Goal: Information Seeking & Learning: Learn about a topic

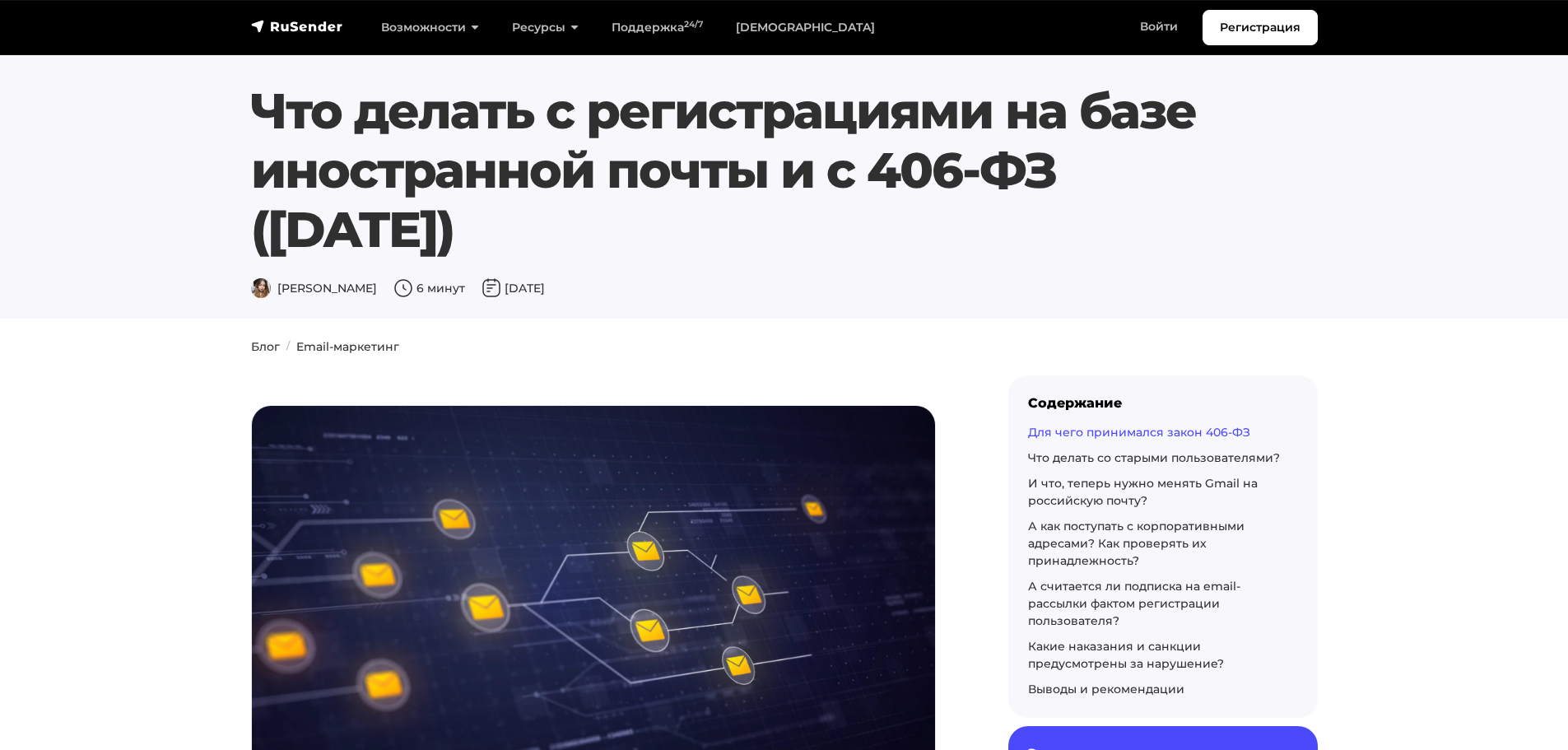
scroll to position [1976, 0]
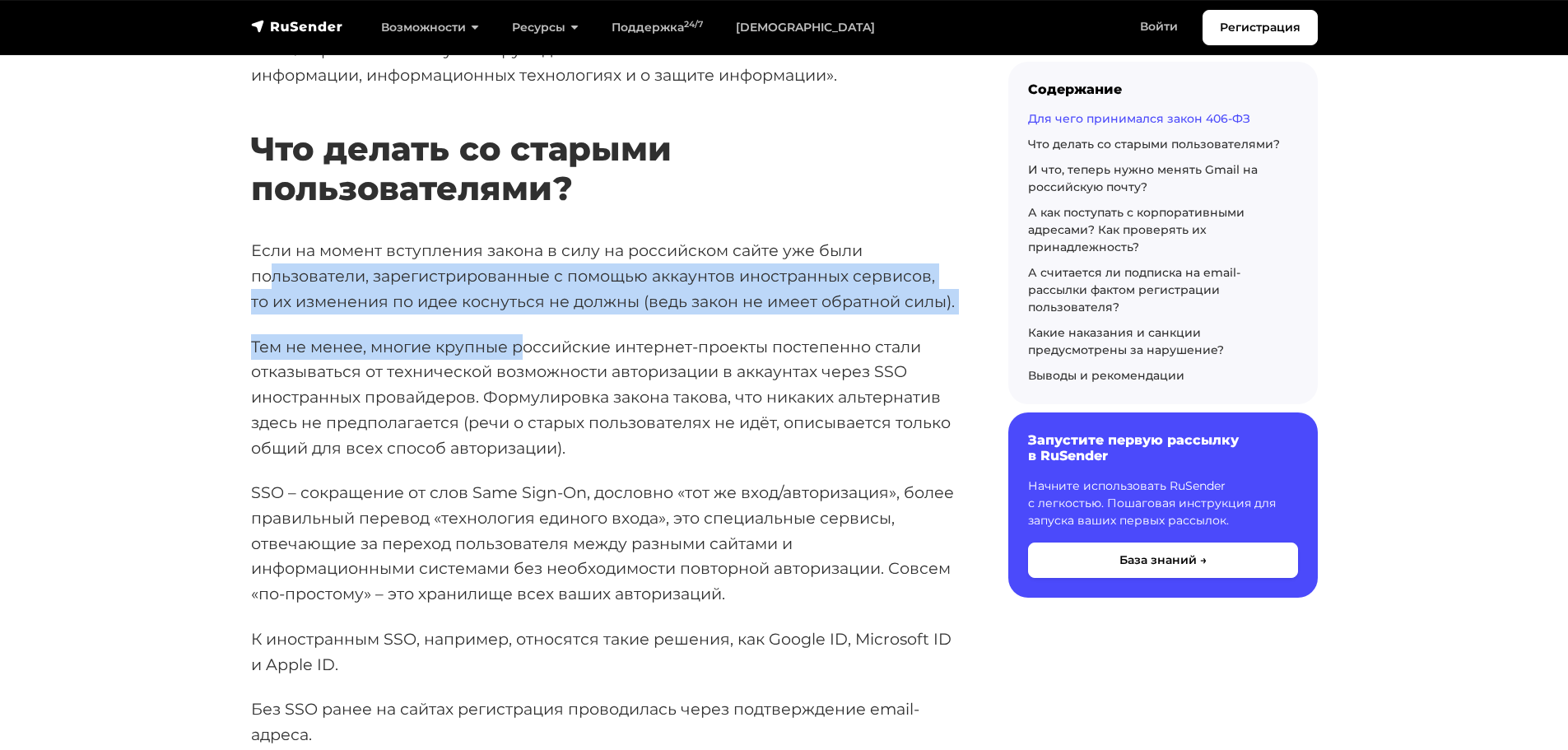
drag, startPoint x: 287, startPoint y: 270, endPoint x: 524, endPoint y: 384, distance: 263.0
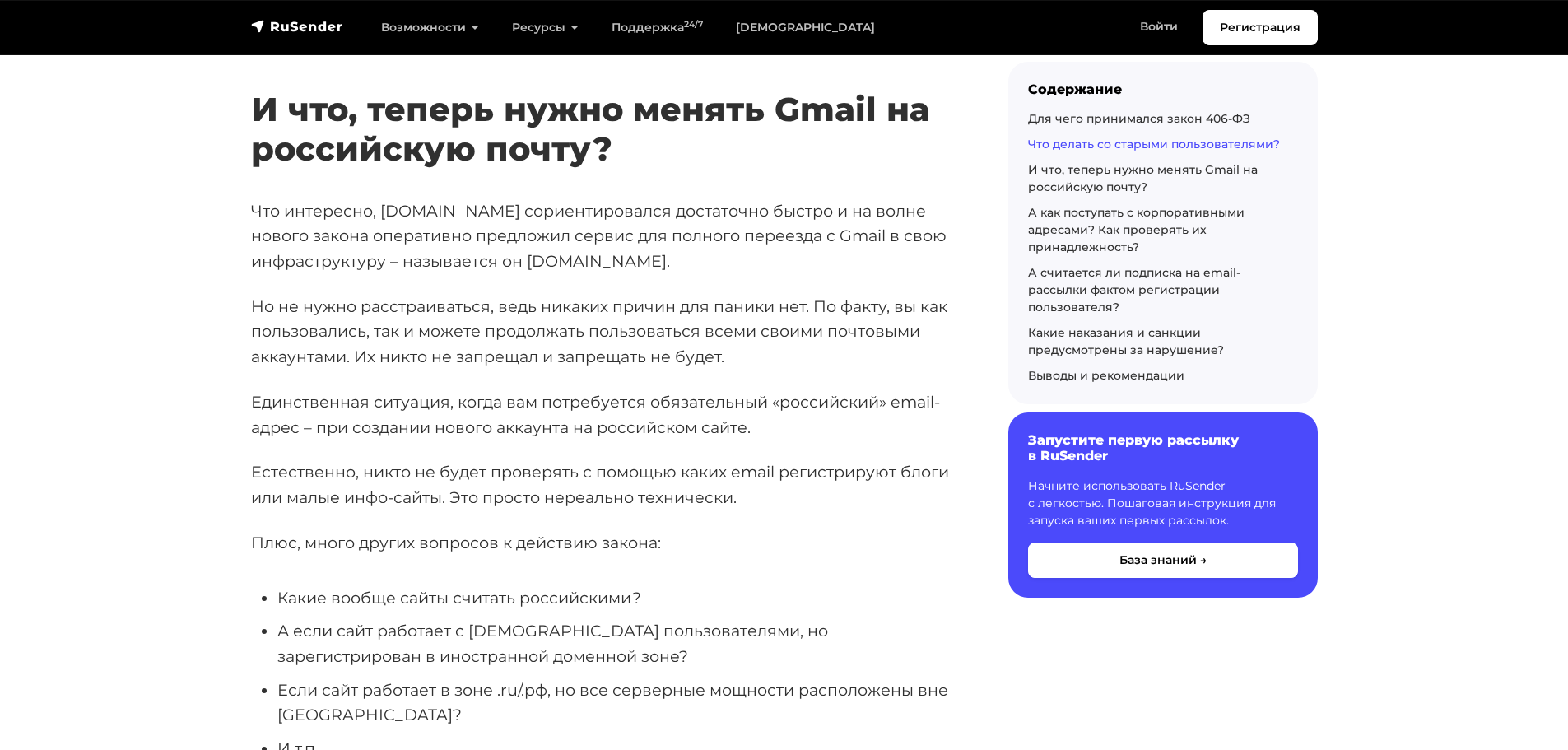
scroll to position [3046, 0]
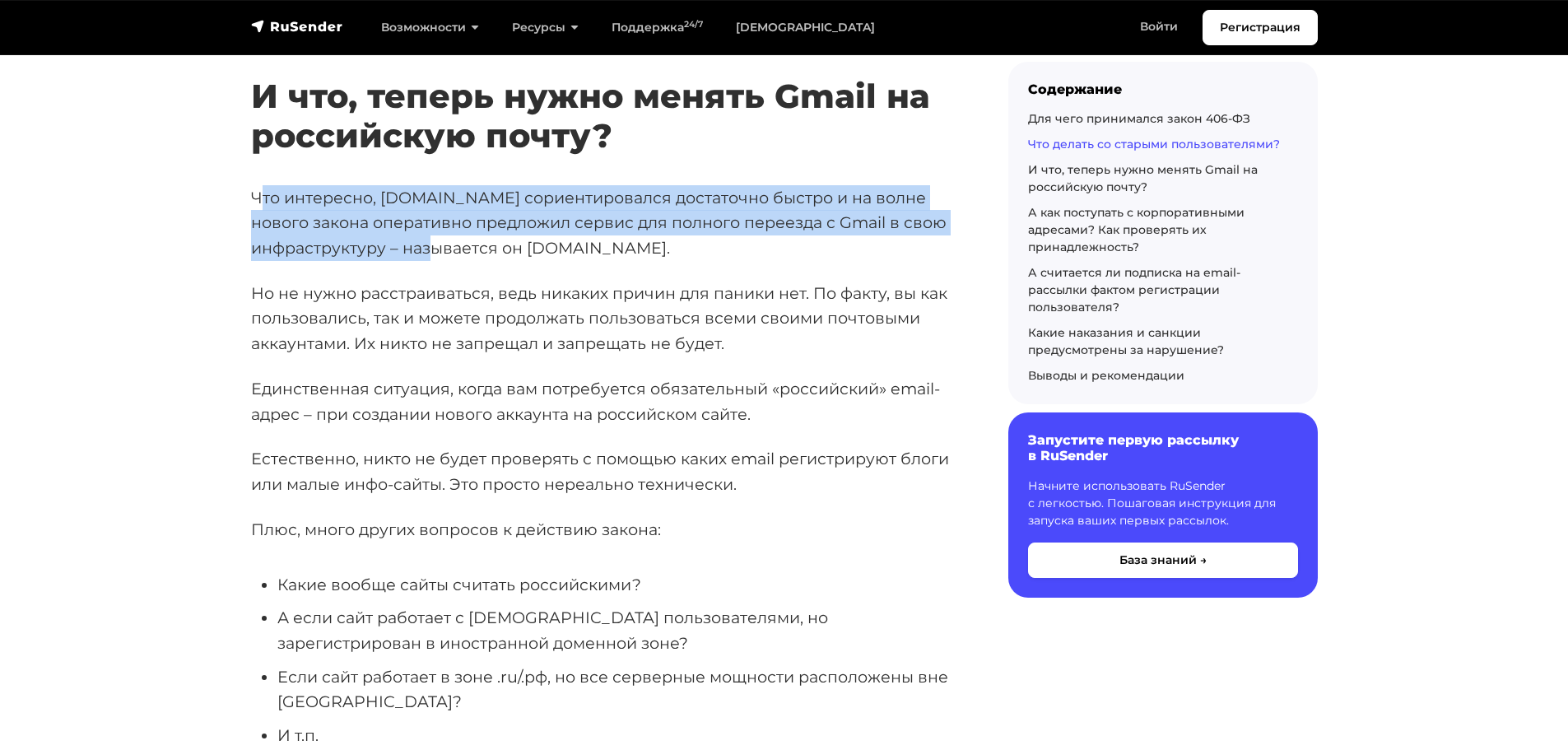
drag, startPoint x: 317, startPoint y: 213, endPoint x: 480, endPoint y: 284, distance: 177.8
click at [482, 277] on div "2023 год выдался достаточно жарким в плане нововведений и изменений, касающихся…" at bounding box center [603, 242] width 705 height 5767
click at [480, 261] on p "Что интересно, [DOMAIN_NAME] сориентировался достаточно быстро и на волне новог…" at bounding box center [603, 223] width 705 height 76
drag, startPoint x: 519, startPoint y: 216, endPoint x: 687, endPoint y: 263, distance: 174.5
click at [687, 261] on p "Что интересно, [DOMAIN_NAME] сориентировался достаточно быстро и на волне новог…" at bounding box center [603, 223] width 705 height 76
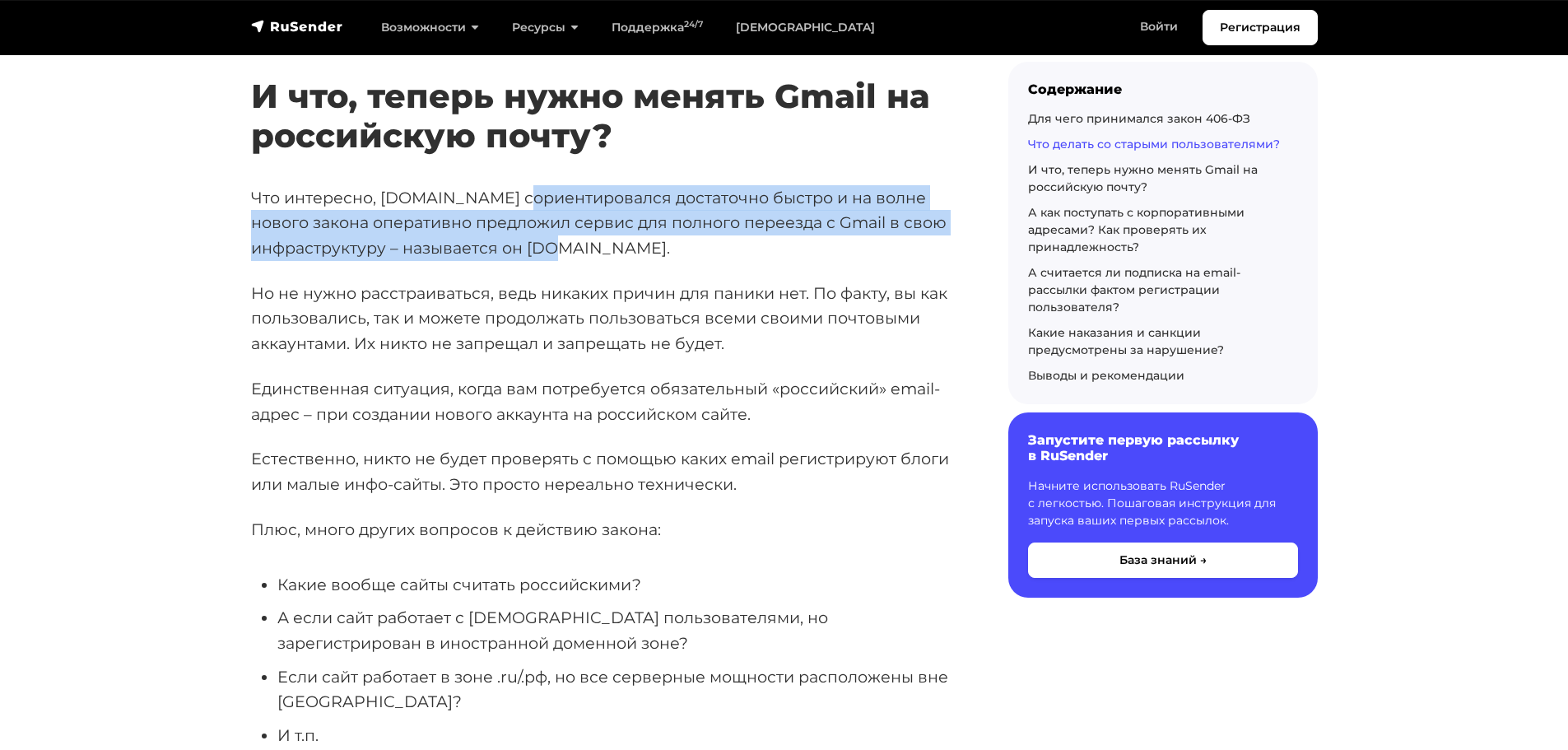
click at [368, 261] on p "Что интересно, [DOMAIN_NAME] сориентировался достаточно быстро и на волне новог…" at bounding box center [603, 223] width 705 height 76
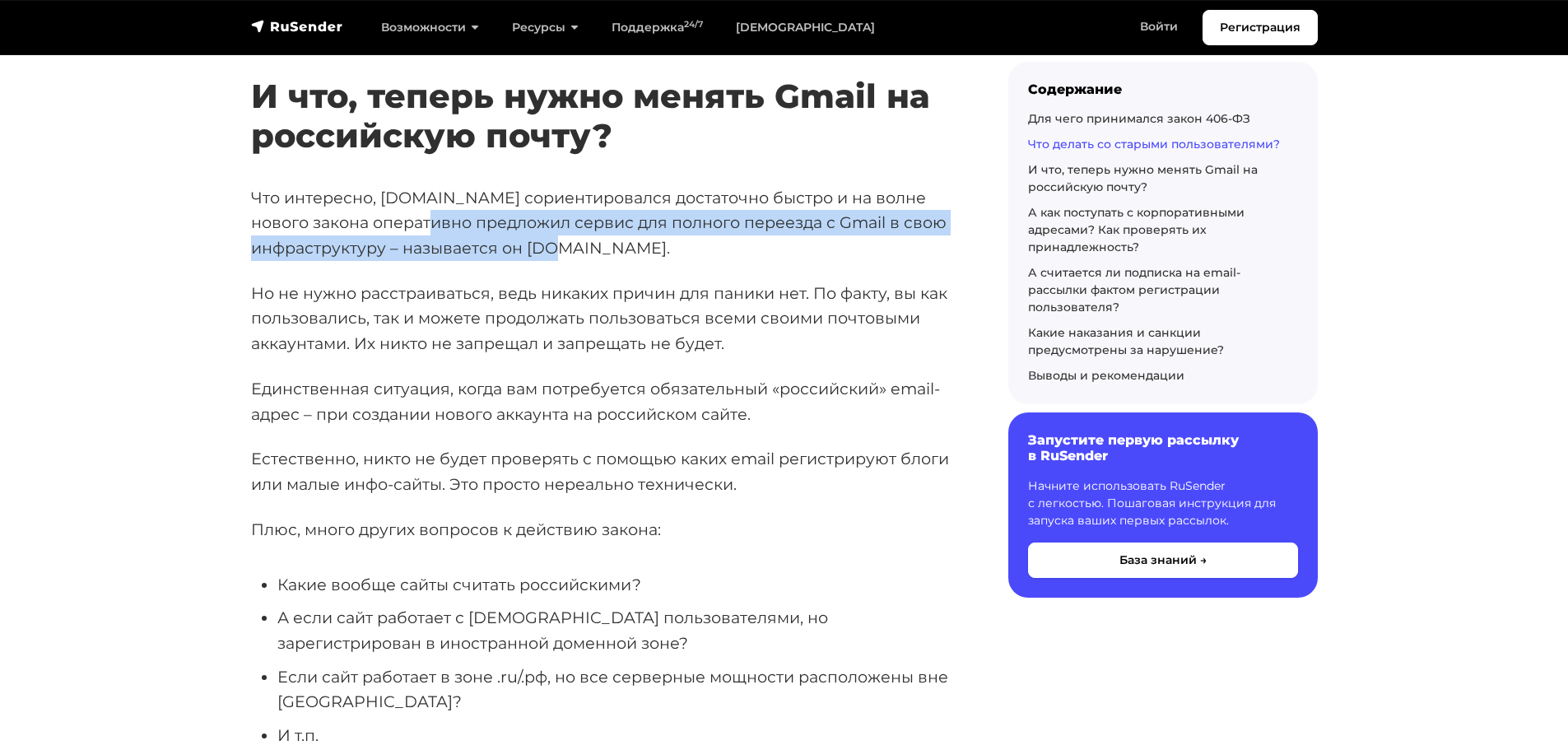
drag, startPoint x: 444, startPoint y: 255, endPoint x: 604, endPoint y: 280, distance: 161.9
click at [604, 261] on p "Что интересно, [DOMAIN_NAME] сориентировался достаточно быстро и на волне новог…" at bounding box center [603, 223] width 705 height 76
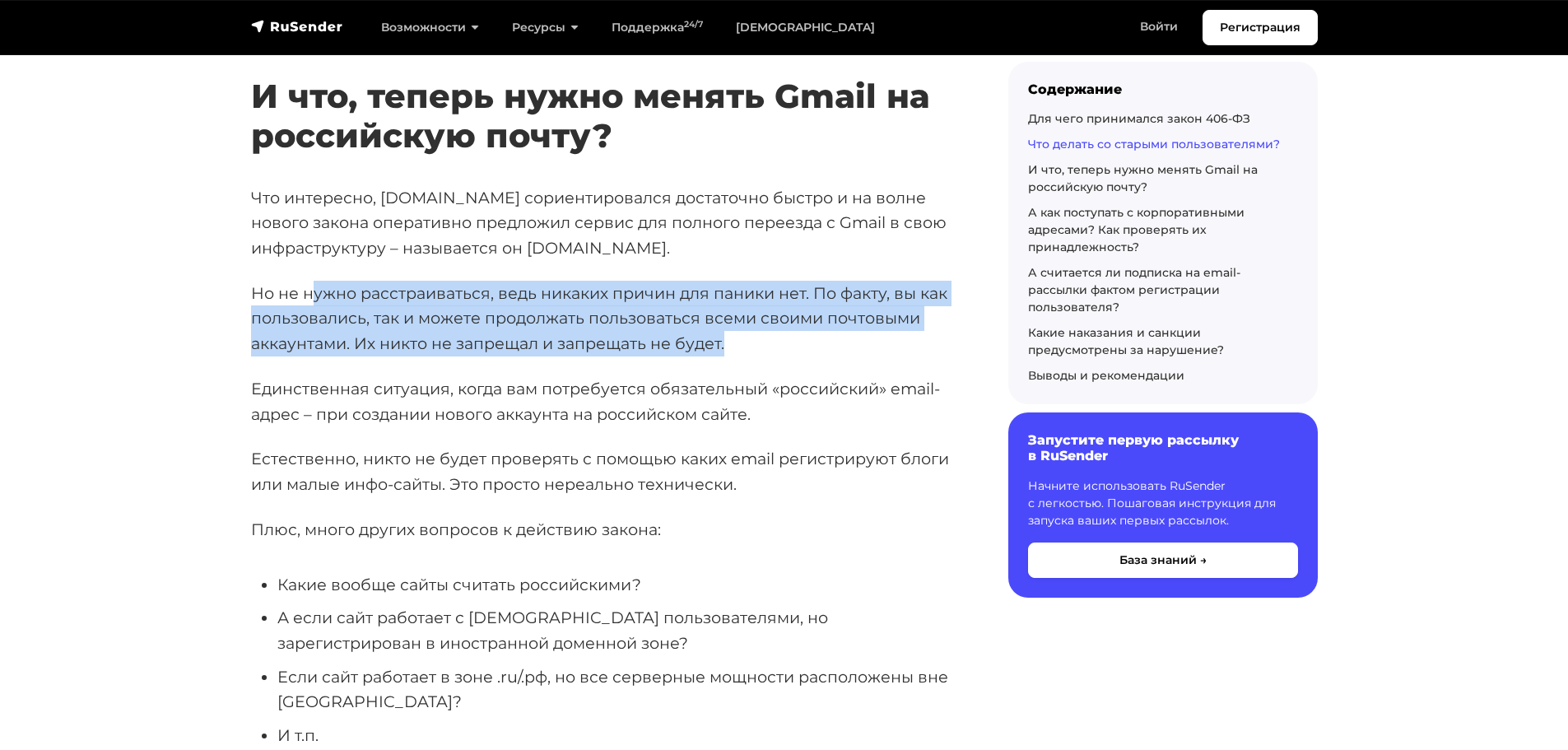
drag, startPoint x: 313, startPoint y: 310, endPoint x: 767, endPoint y: 365, distance: 457.3
click at [767, 356] on p "Но не нужно расстраиваться, ведь никаких причин для паники нет. По факту, вы ка…" at bounding box center [603, 318] width 705 height 76
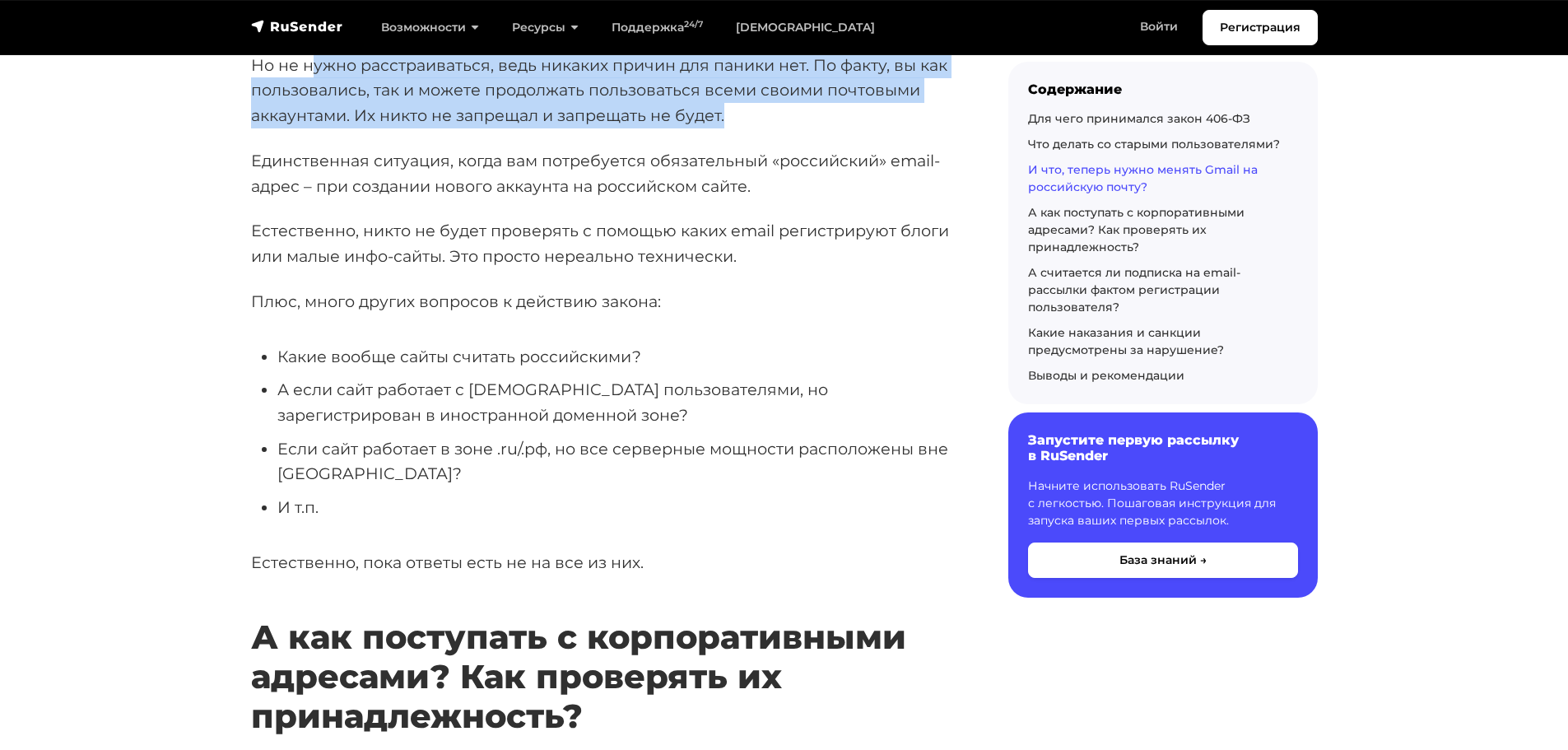
scroll to position [3375, 0]
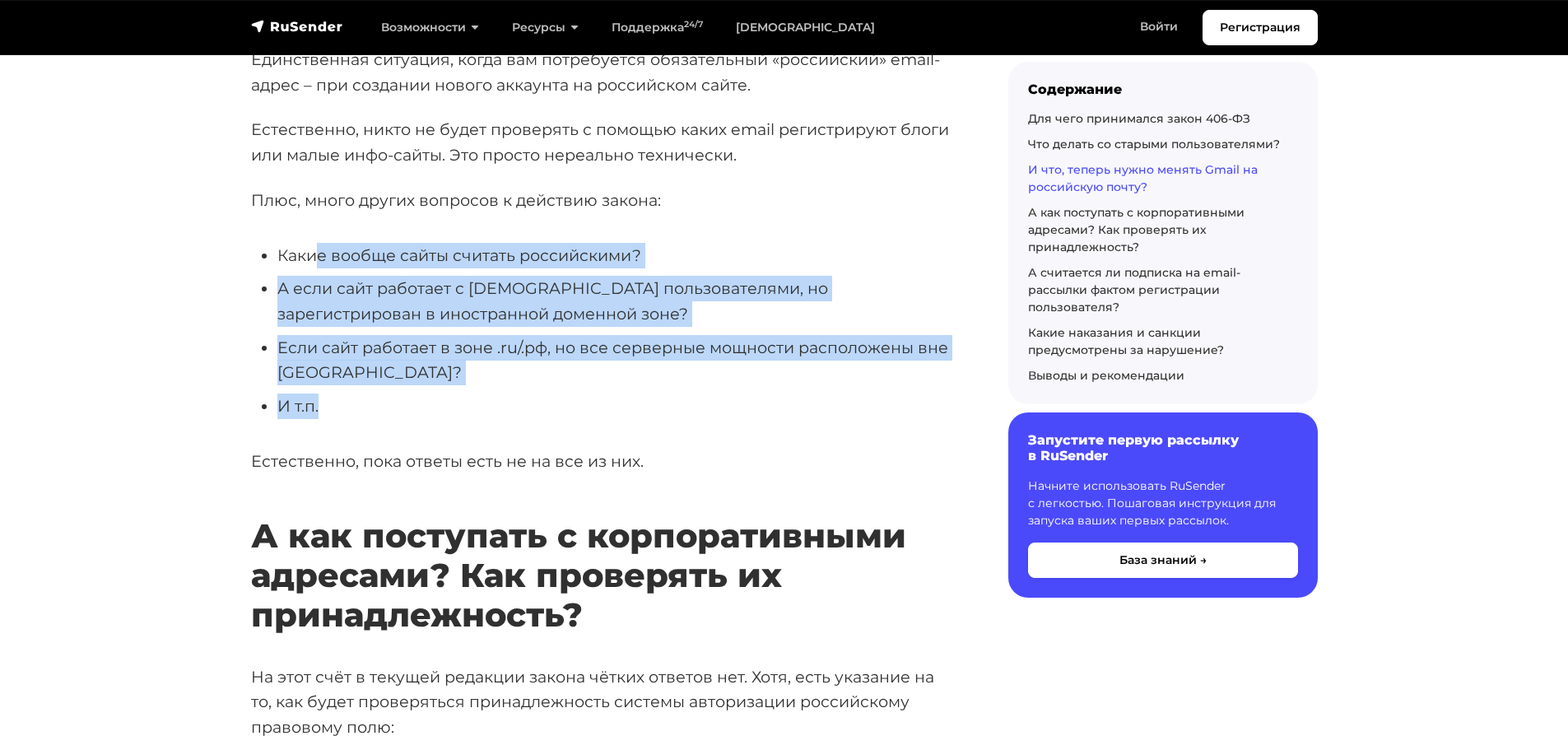
drag, startPoint x: 491, startPoint y: 327, endPoint x: 528, endPoint y: 426, distance: 105.7
click at [528, 419] on ul "Какие вообще сайты считать российскими? А если сайт работает с российскими поль…" at bounding box center [603, 330] width 705 height 176
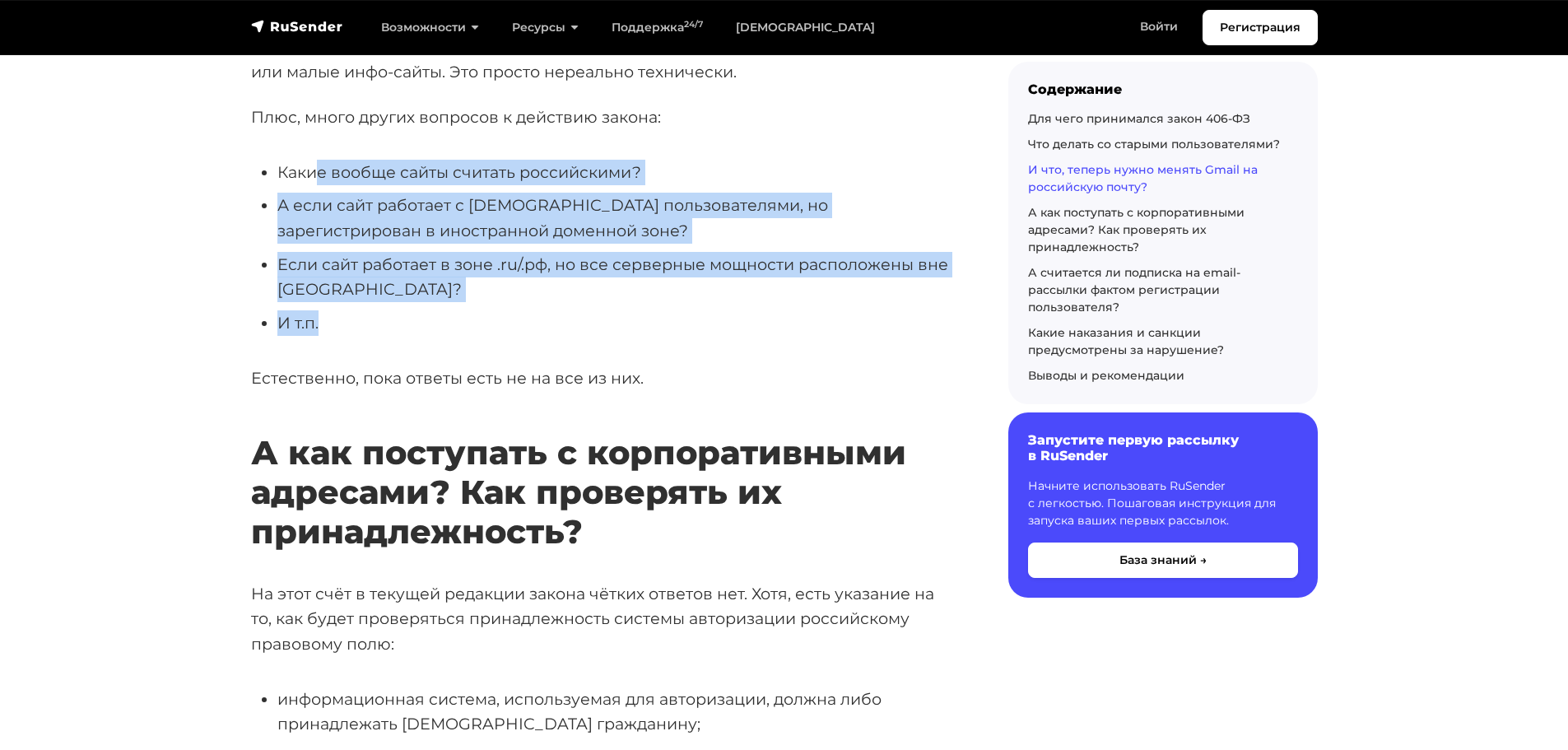
scroll to position [3705, 0]
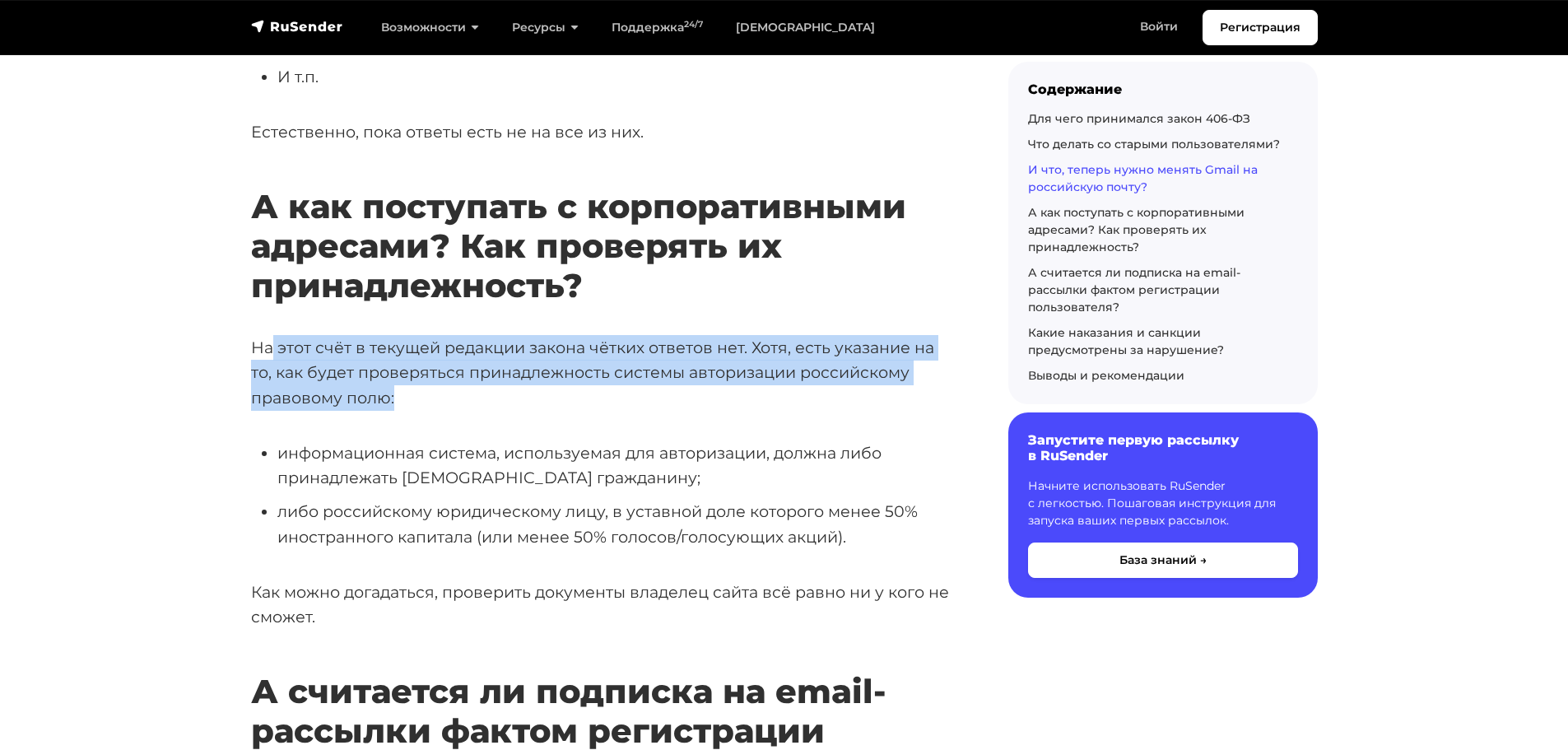
drag, startPoint x: 346, startPoint y: 383, endPoint x: 437, endPoint y: 424, distance: 99.8
click at [437, 410] on p "На этот счёт в текущей редакции закона чётких ответов нет. Хотя, есть указание …" at bounding box center [603, 372] width 705 height 76
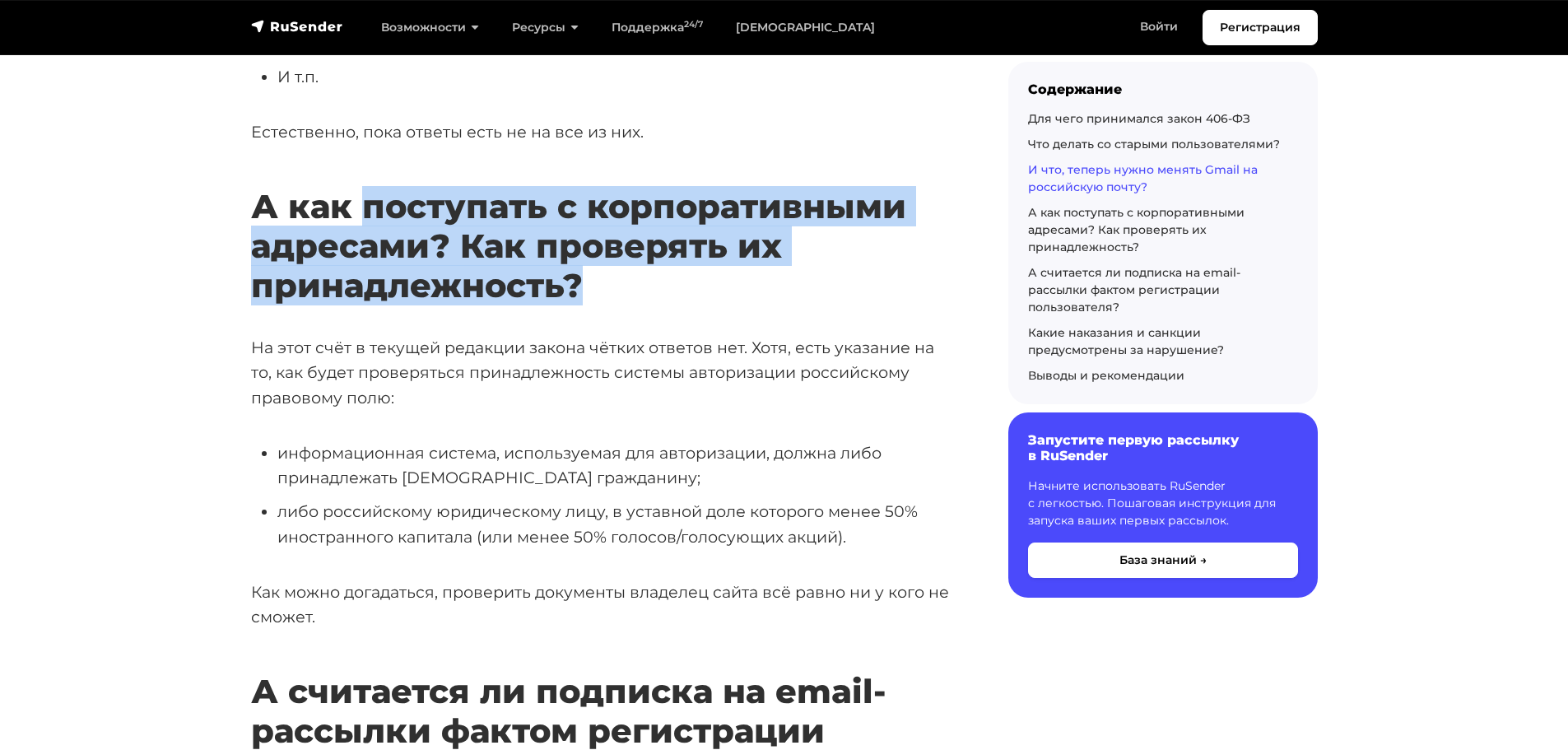
drag, startPoint x: 363, startPoint y: 233, endPoint x: 620, endPoint y: 320, distance: 271.3
click at [620, 305] on h2 "А как поступать с корпоративными адресами? Как проверять их принадлежность?" at bounding box center [603, 222] width 705 height 167
drag, startPoint x: 475, startPoint y: 289, endPoint x: 238, endPoint y: 247, distance: 240.7
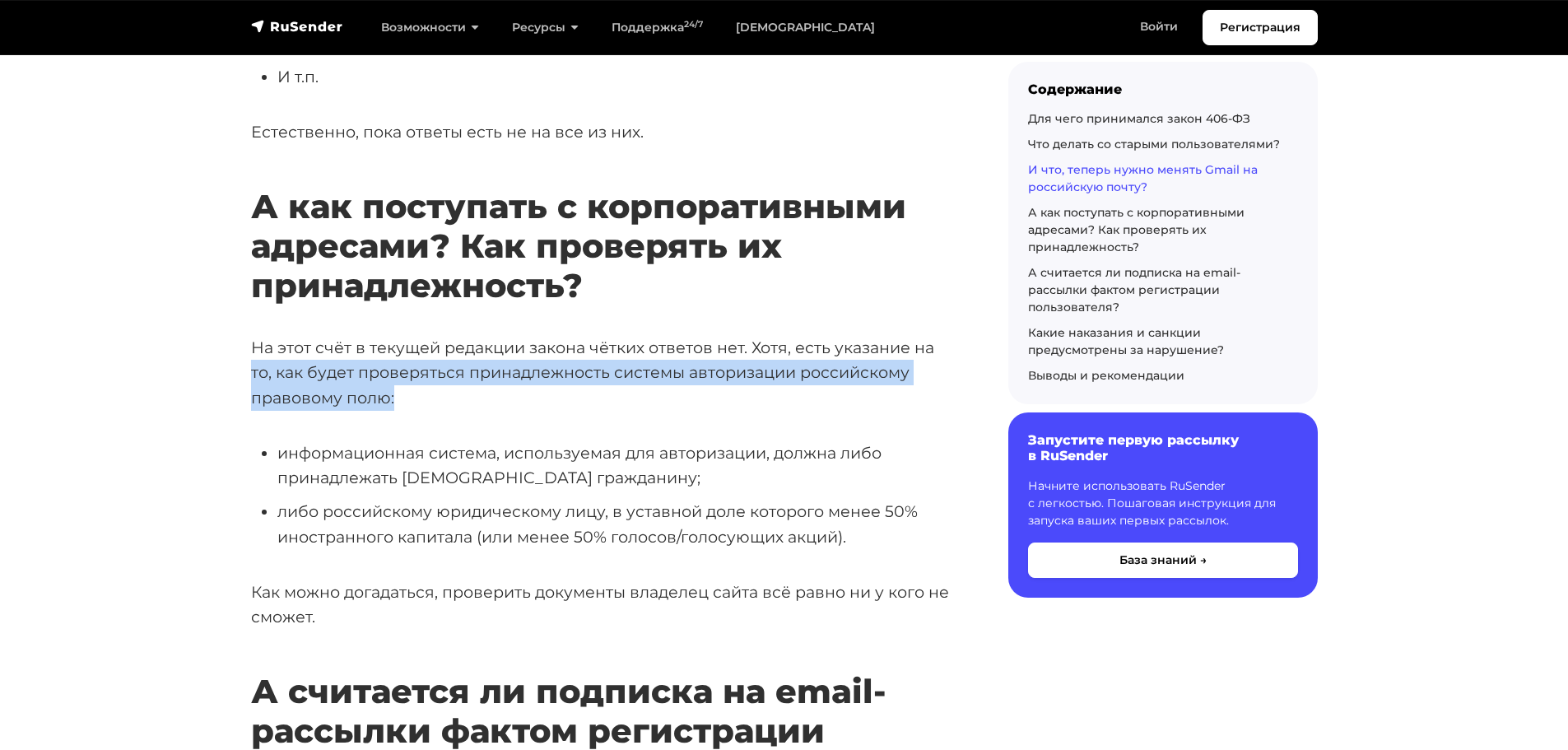
drag, startPoint x: 298, startPoint y: 385, endPoint x: 453, endPoint y: 429, distance: 161.1
click at [461, 410] on p "На этот счёт в текущей редакции закона чётких ответов нет. Хотя, есть указание …" at bounding box center [603, 372] width 705 height 76
click at [451, 410] on p "На этот счёт в текущей редакции закона чётких ответов нет. Хотя, есть указание …" at bounding box center [603, 372] width 705 height 76
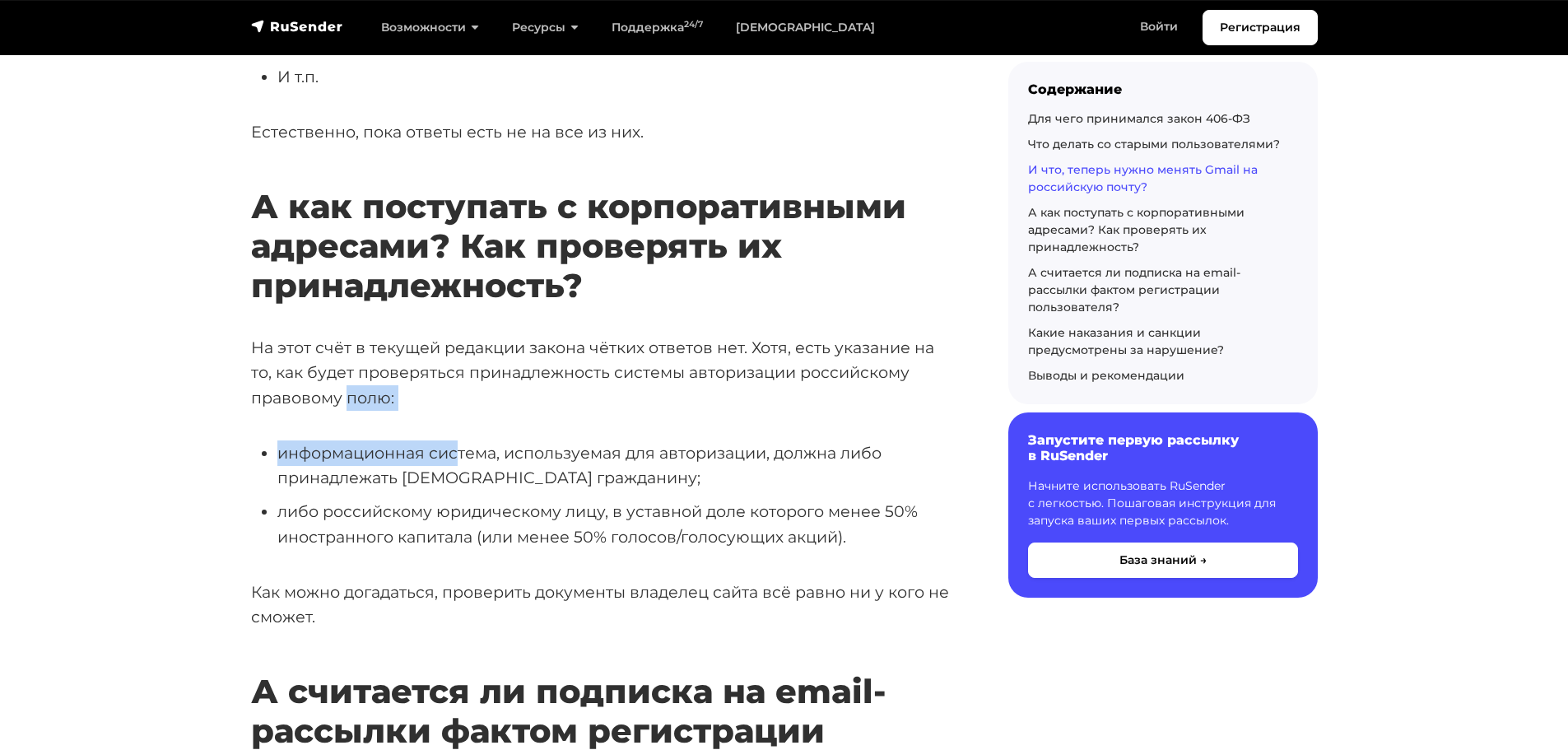
drag, startPoint x: 456, startPoint y: 439, endPoint x: 280, endPoint y: 387, distance: 183.5
drag, startPoint x: 280, startPoint y: 387, endPoint x: 257, endPoint y: 386, distance: 23.0
click at [261, 389] on p "На этот счёт в текущей редакции закона чётких ответов нет. Хотя, есть указание …" at bounding box center [603, 372] width 705 height 76
click at [257, 385] on p "На этот счёт в текущей редакции закона чётких ответов нет. Хотя, есть указание …" at bounding box center [603, 372] width 705 height 76
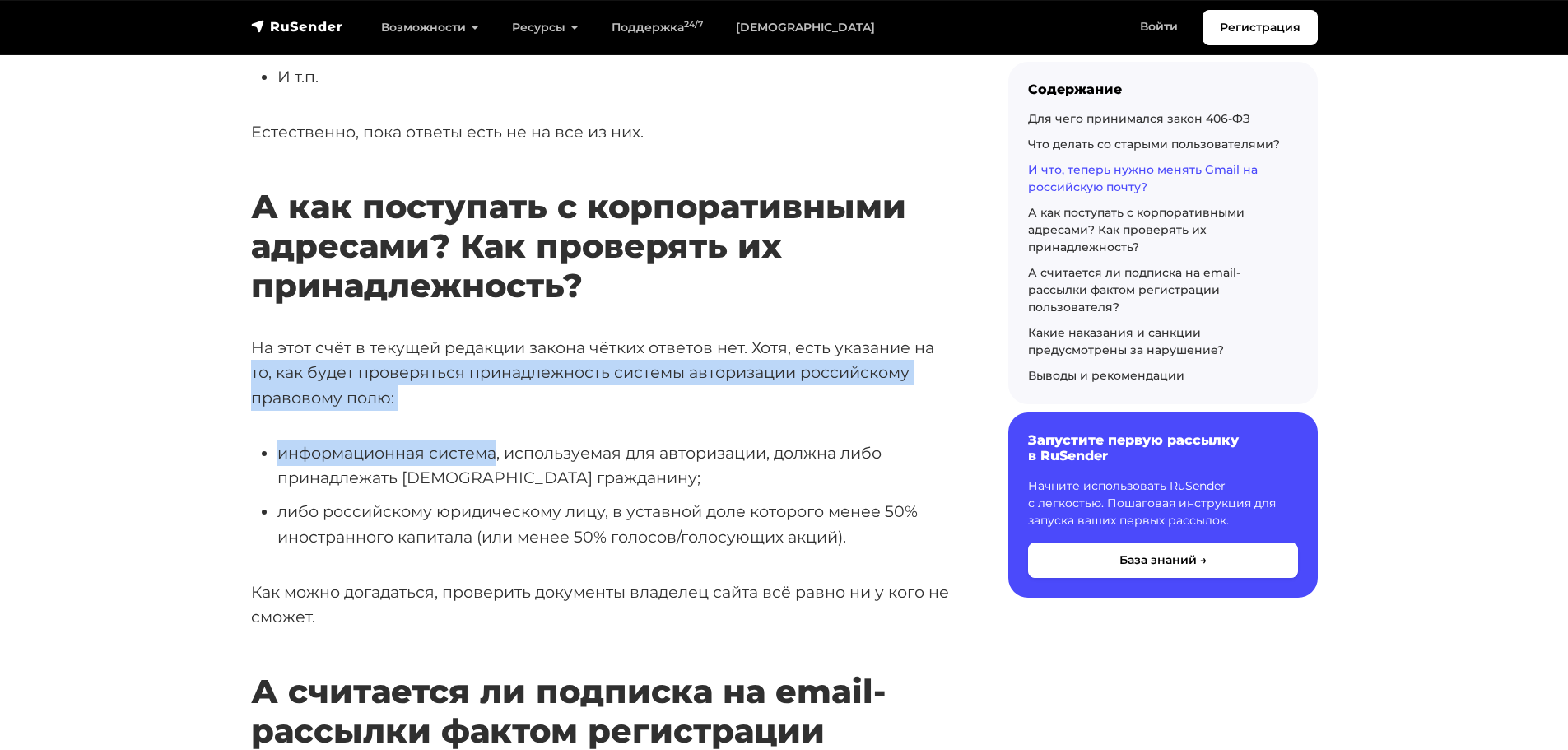
drag, startPoint x: 257, startPoint y: 385, endPoint x: 468, endPoint y: 436, distance: 217.1
click at [450, 410] on p "На этот счёт в текущей редакции закона чётких ответов нет. Хотя, есть указание …" at bounding box center [603, 372] width 705 height 76
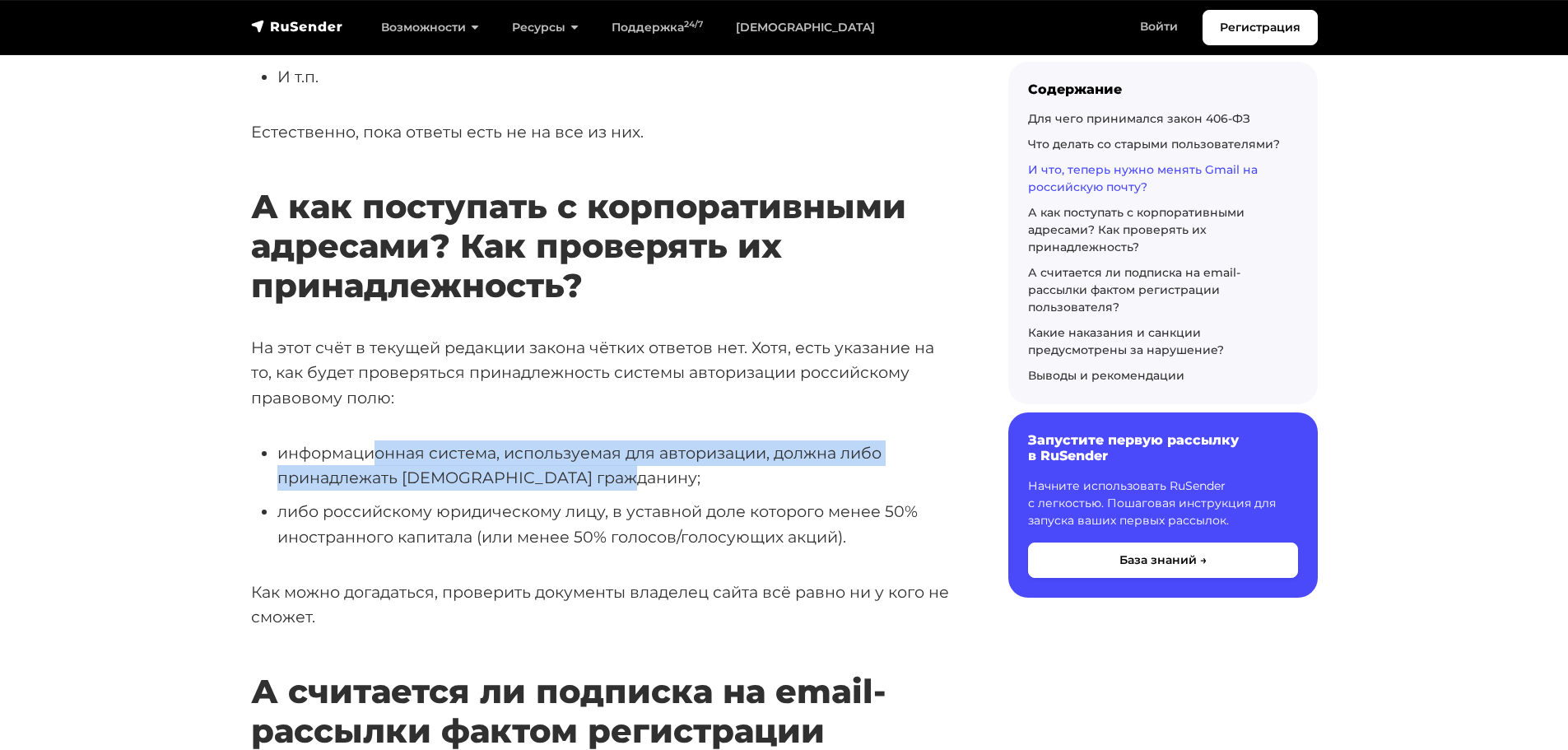
drag, startPoint x: 378, startPoint y: 468, endPoint x: 638, endPoint y: 492, distance: 261.1
click at [638, 491] on li "информационная система, используемая для авторизации, должна либо принадлежать …" at bounding box center [616, 465] width 678 height 50
drag, startPoint x: 638, startPoint y: 492, endPoint x: 298, endPoint y: 488, distance: 340.0
click at [298, 488] on li "информационная система, используемая для авторизации, должна либо принадлежать …" at bounding box center [616, 465] width 678 height 50
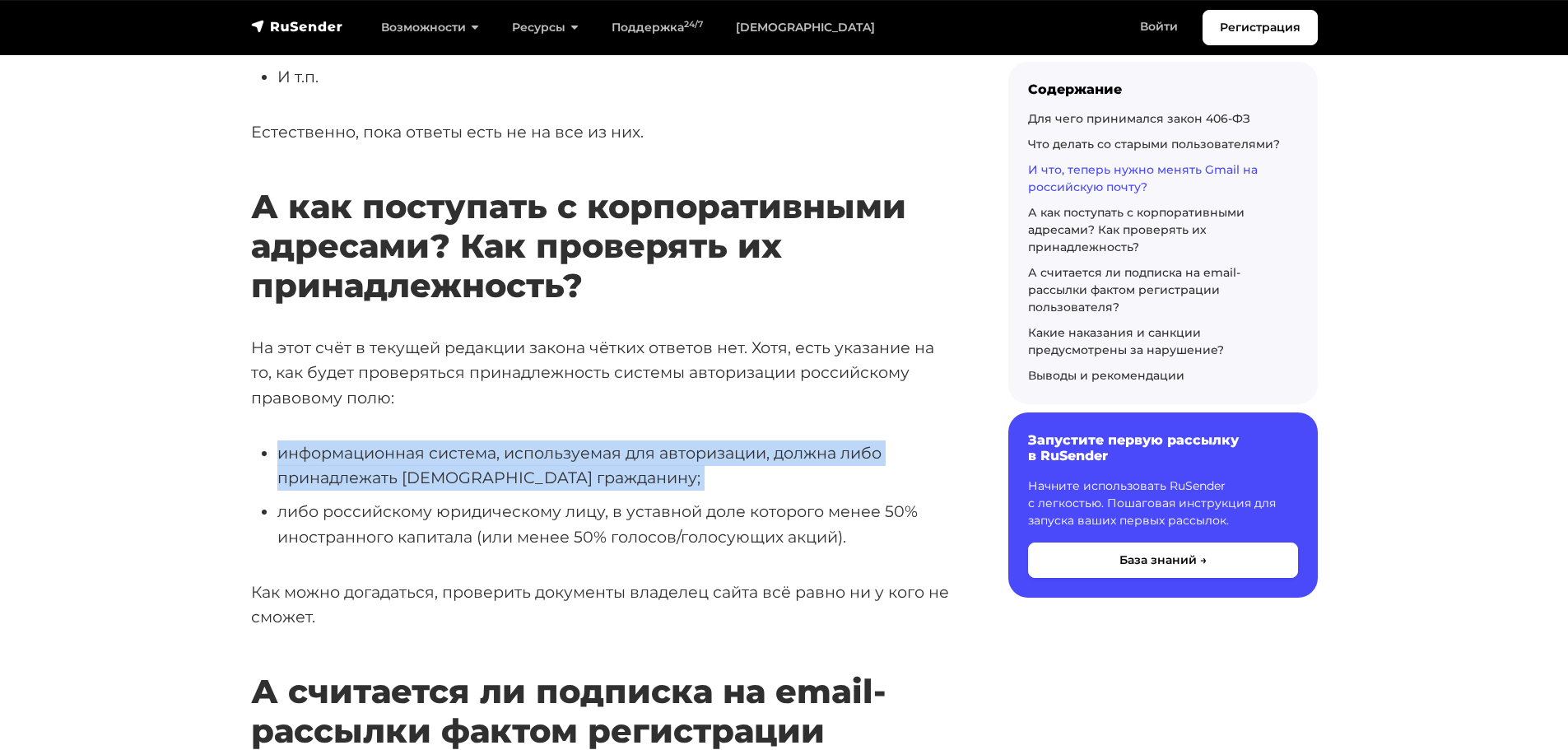
click at [297, 488] on li "информационная система, используемая для авторизации, должна либо принадлежать …" at bounding box center [616, 465] width 678 height 50
click at [269, 481] on ul "информационная система, используемая для авторизации, должна либо принадлежать …" at bounding box center [603, 496] width 705 height 110
drag, startPoint x: 506, startPoint y: 484, endPoint x: 676, endPoint y: 508, distance: 171.7
click at [676, 491] on li "информационная система, используемая для авторизации, должна либо принадлежать …" at bounding box center [616, 465] width 678 height 50
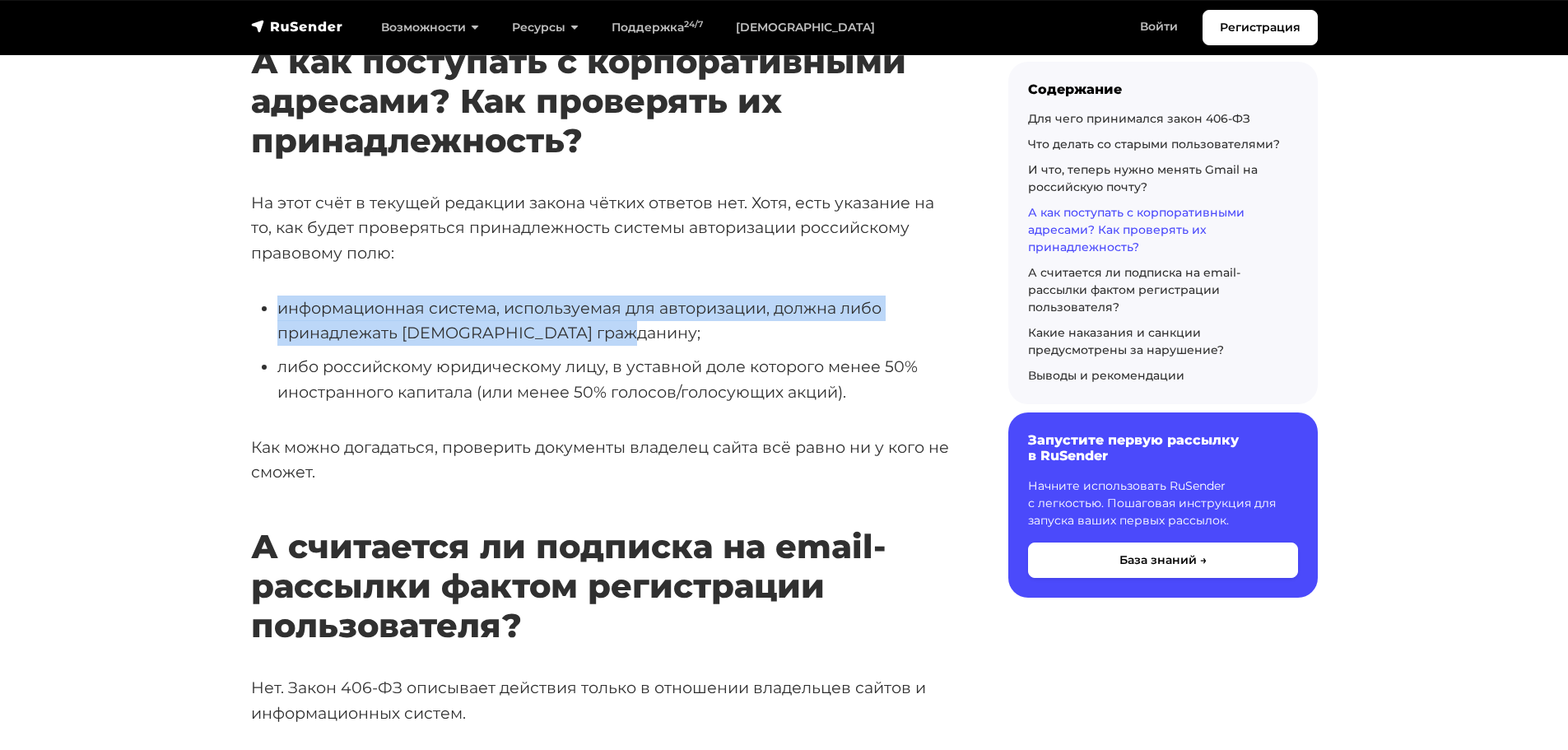
scroll to position [3869, 0]
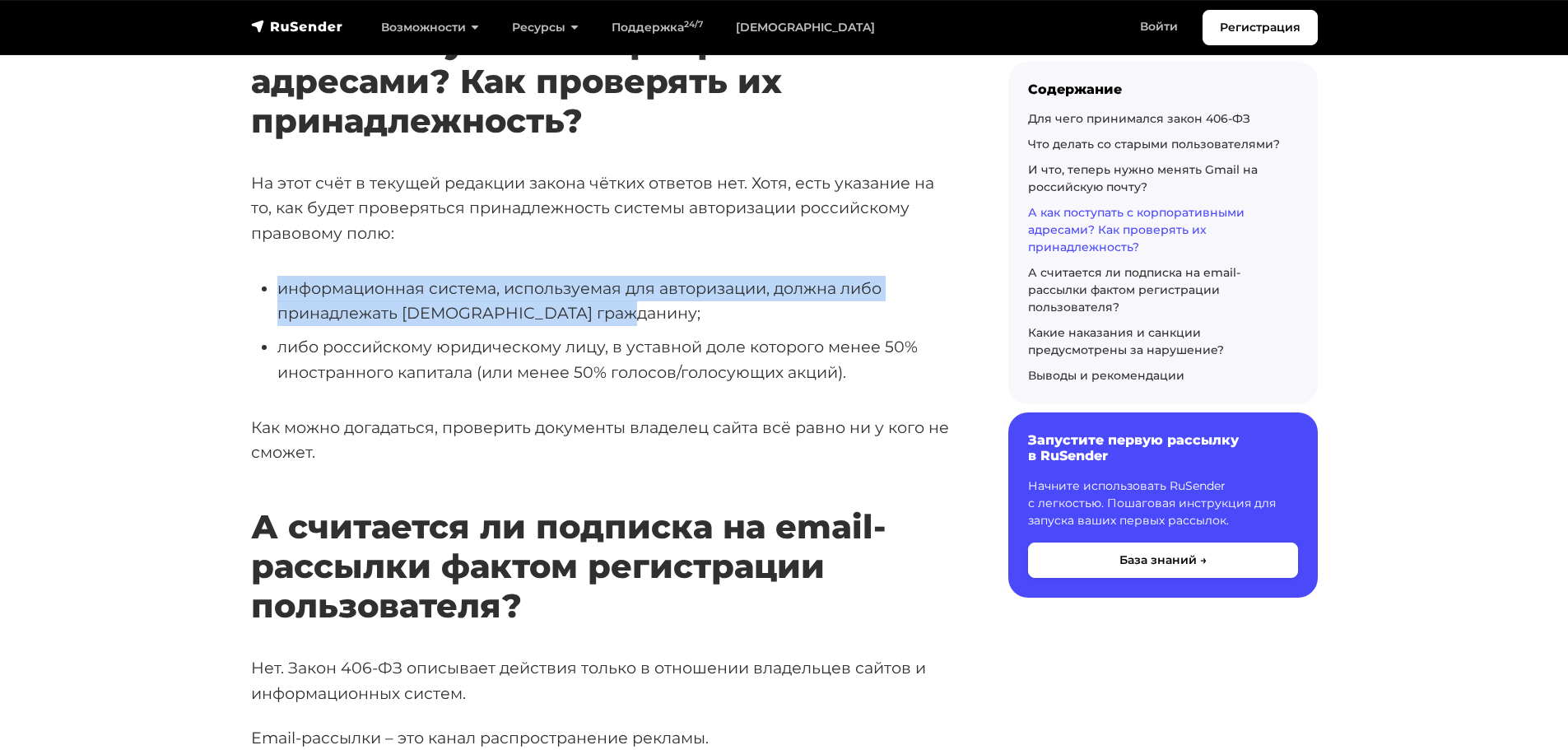
click at [317, 326] on li "информационная система, используемая для авторизации, должна либо принадлежать …" at bounding box center [616, 300] width 678 height 50
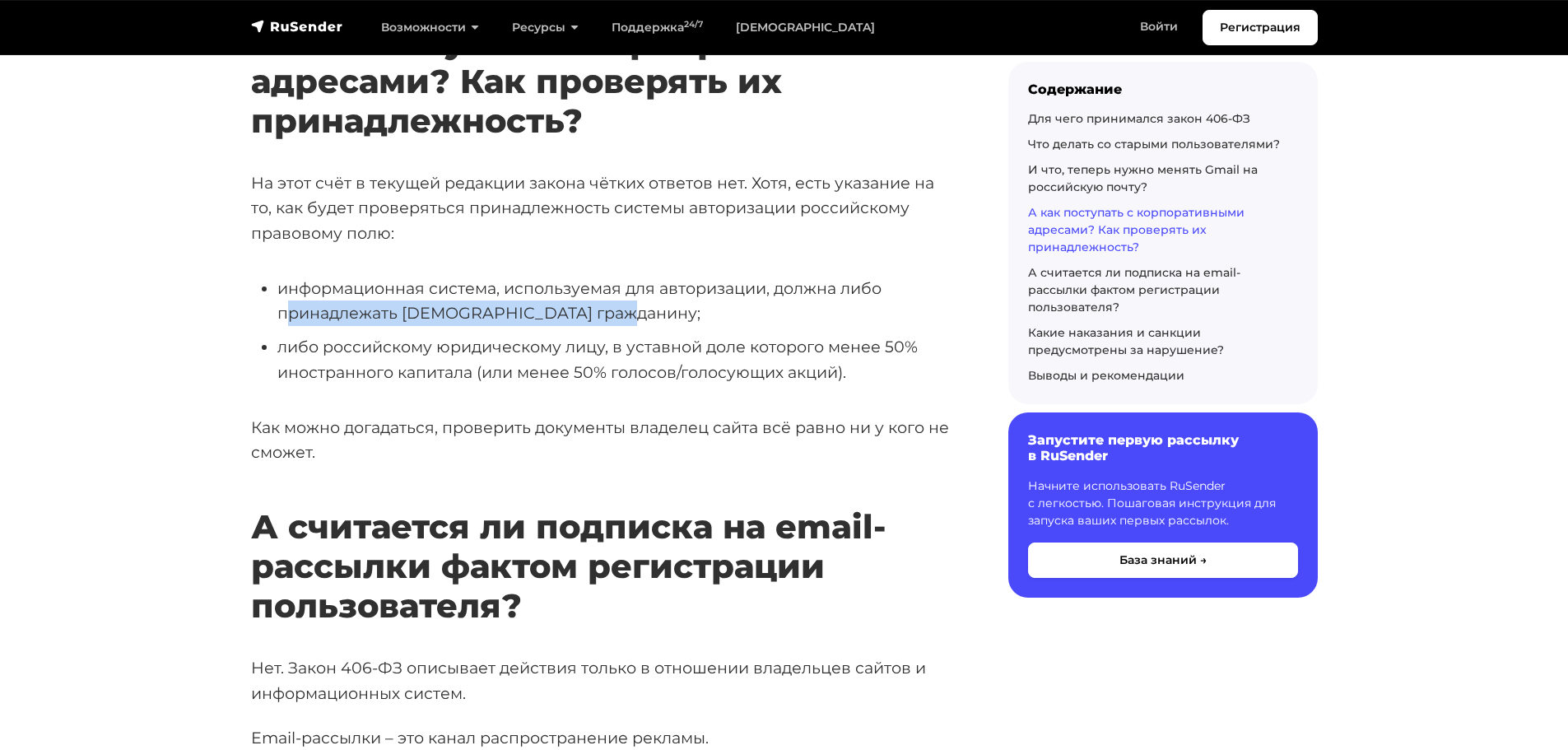
drag, startPoint x: 284, startPoint y: 330, endPoint x: 630, endPoint y: 329, distance: 346.0
click at [630, 326] on li "информационная система, используемая для авторизации, должна либо принадлежать …" at bounding box center [616, 300] width 678 height 50
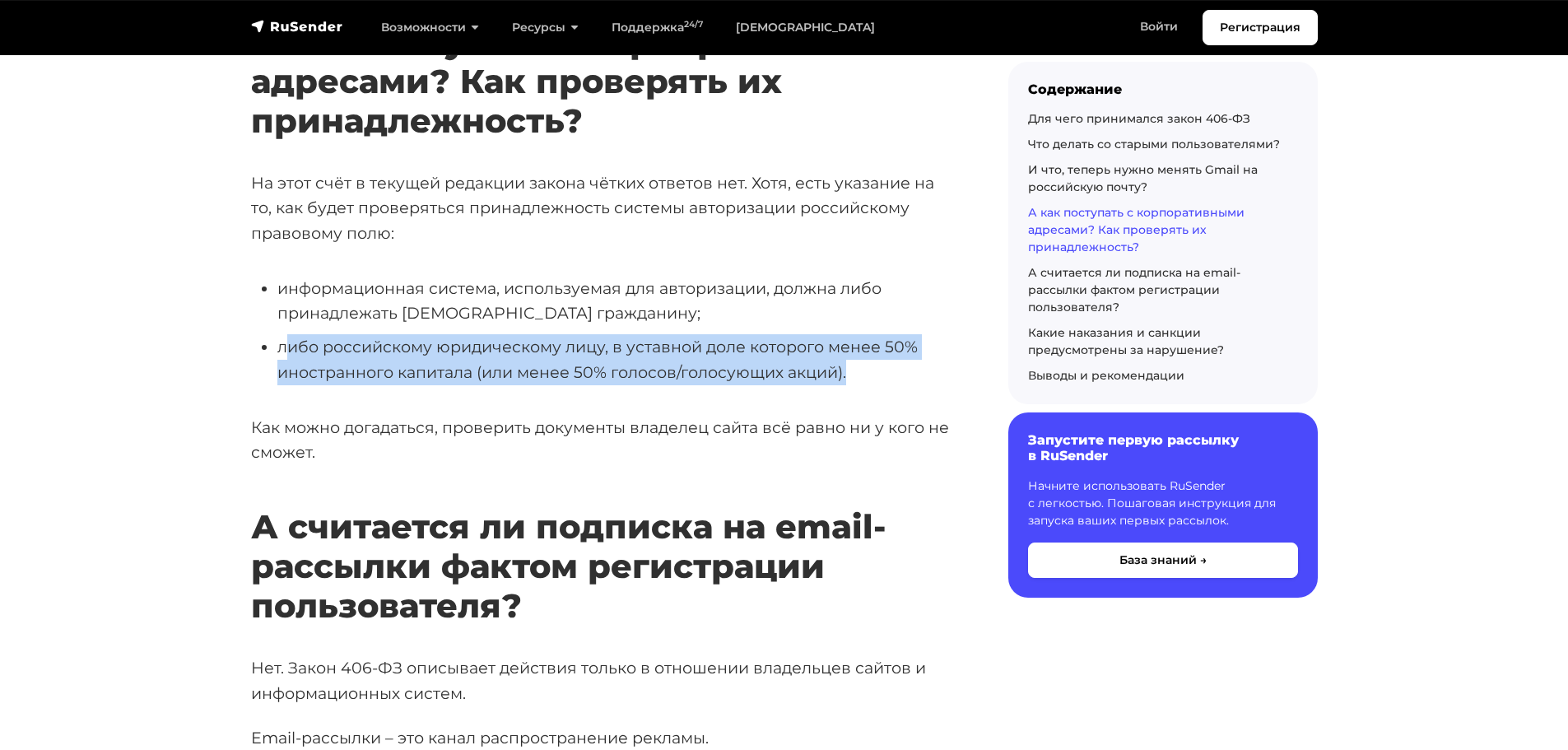
drag, startPoint x: 460, startPoint y: 370, endPoint x: 869, endPoint y: 391, distance: 409.5
click at [869, 385] on li "либо российскому юридическому лицу, в уставной доле которого менее 50% иностран…" at bounding box center [616, 358] width 678 height 50
drag, startPoint x: 869, startPoint y: 391, endPoint x: 275, endPoint y: 410, distance: 594.3
click at [281, 380] on li "либо российскому юридическому лицу, в уставной доле которого менее 50% иностран…" at bounding box center [616, 358] width 678 height 50
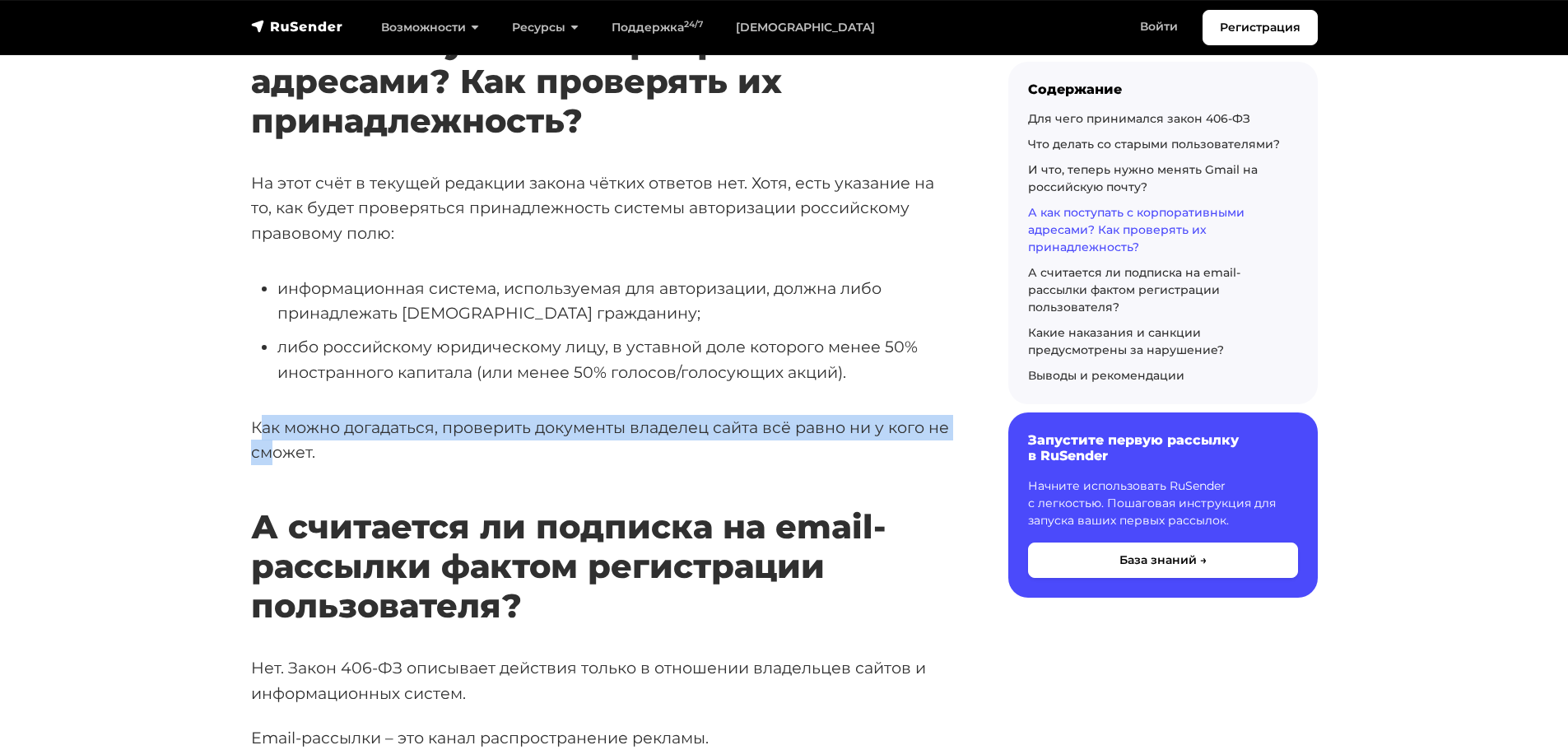
click at [266, 465] on p "Как можно догадаться, проверить документы владелец сайта всё равно ни у кого не…" at bounding box center [603, 440] width 705 height 50
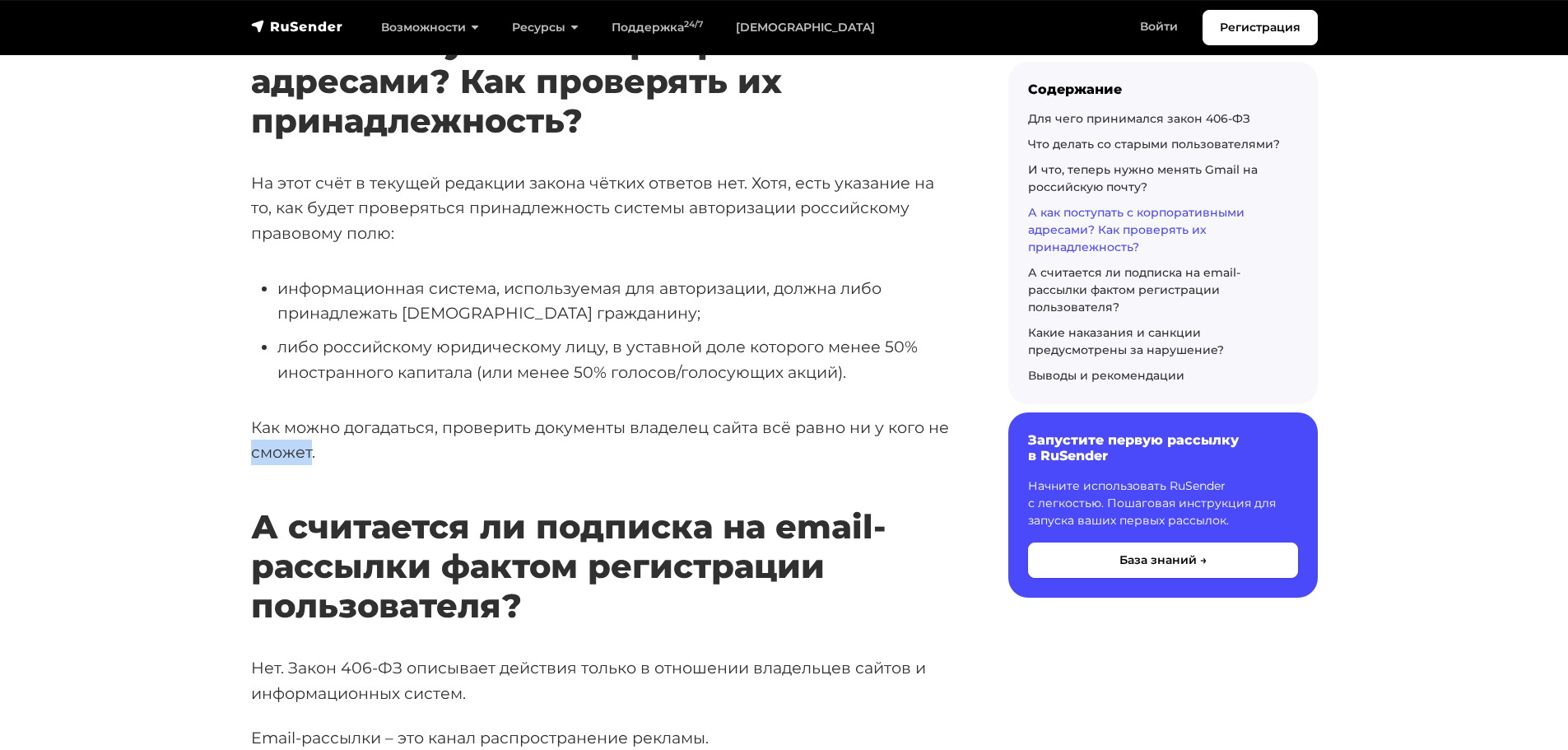
click at [266, 465] on p "Как можно догадаться, проверить документы владелец сайта всё равно ни у кого не…" at bounding box center [603, 440] width 705 height 50
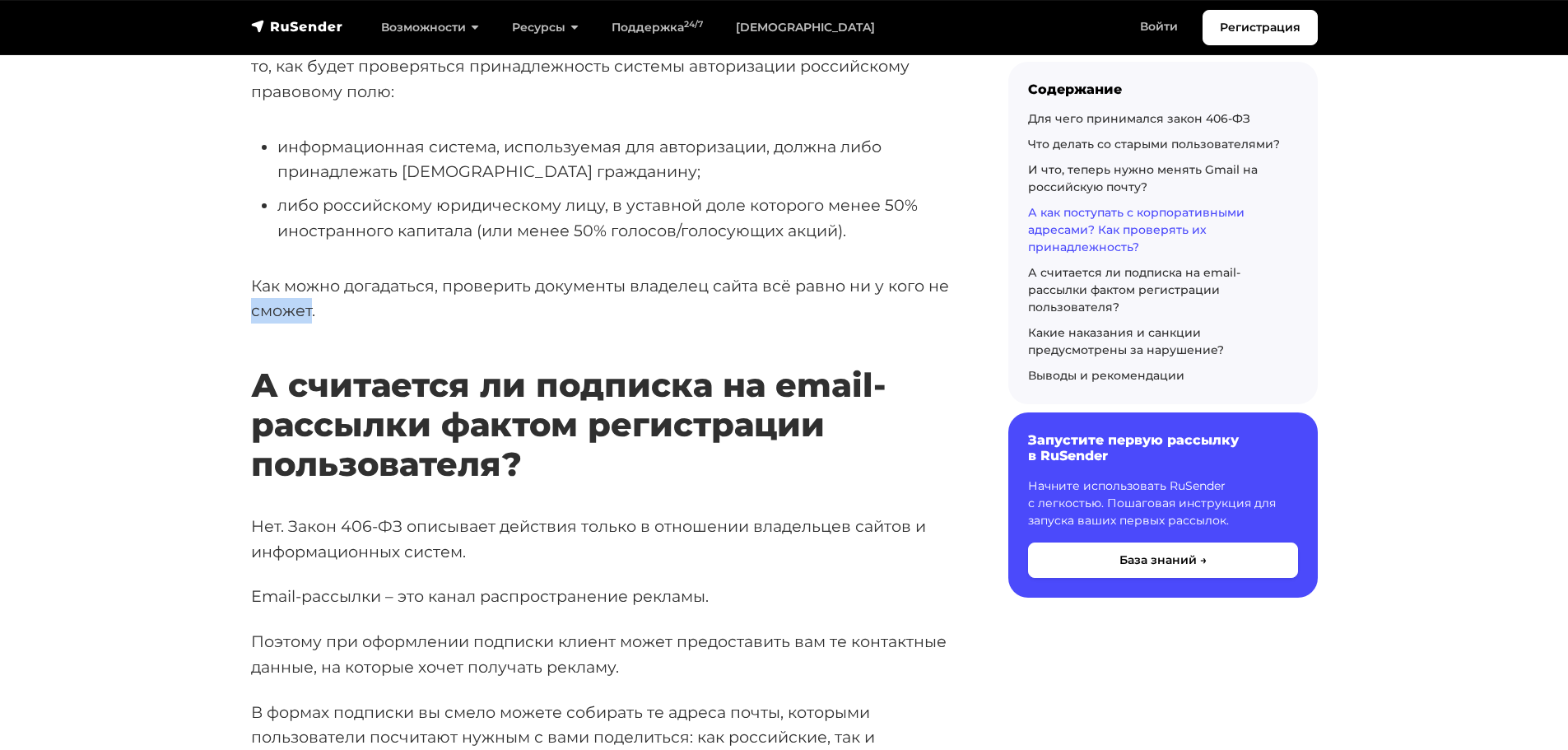
scroll to position [4116, 0]
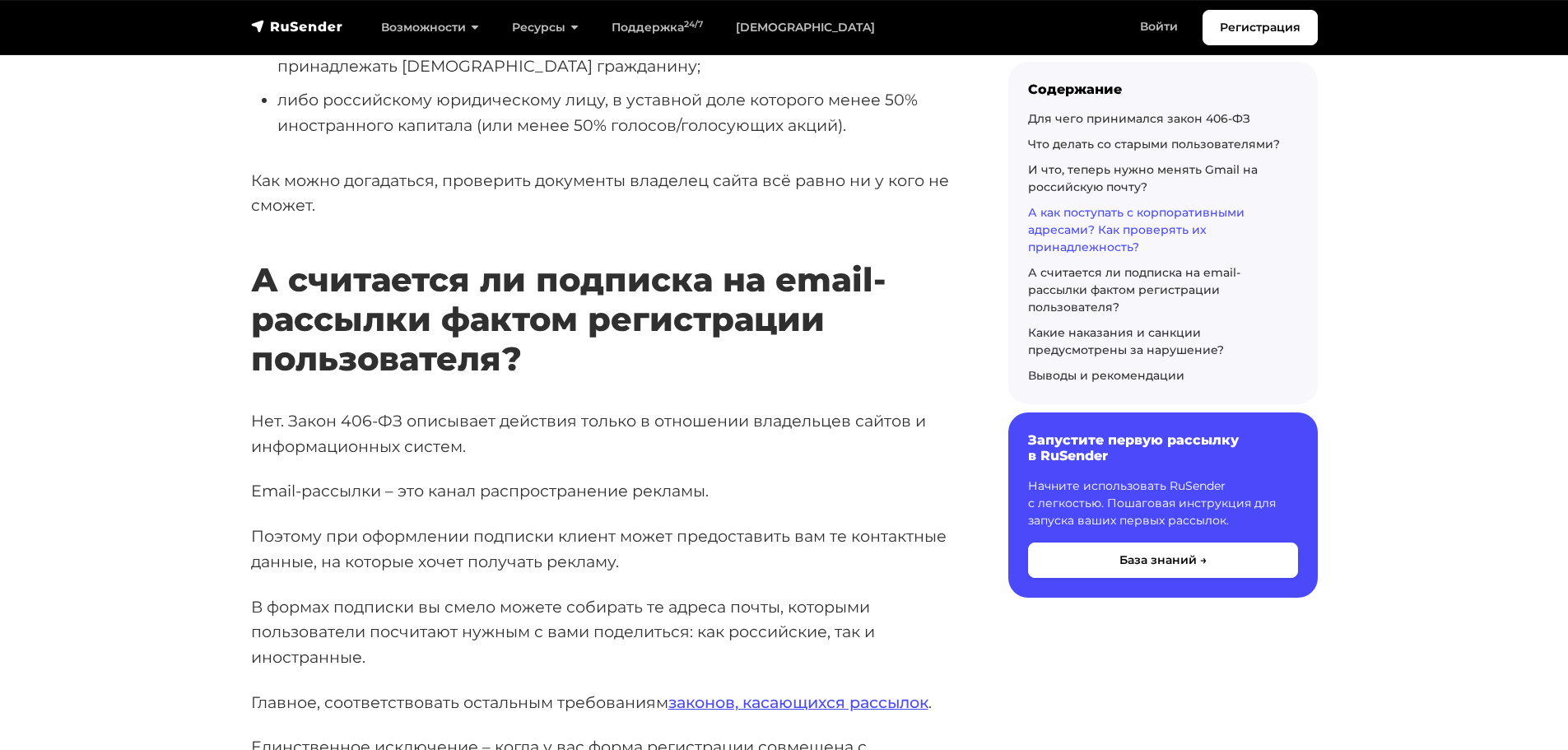
click at [268, 206] on p "Как можно догадаться, проверить документы владелец сайта всё равно ни у кого не…" at bounding box center [603, 192] width 705 height 50
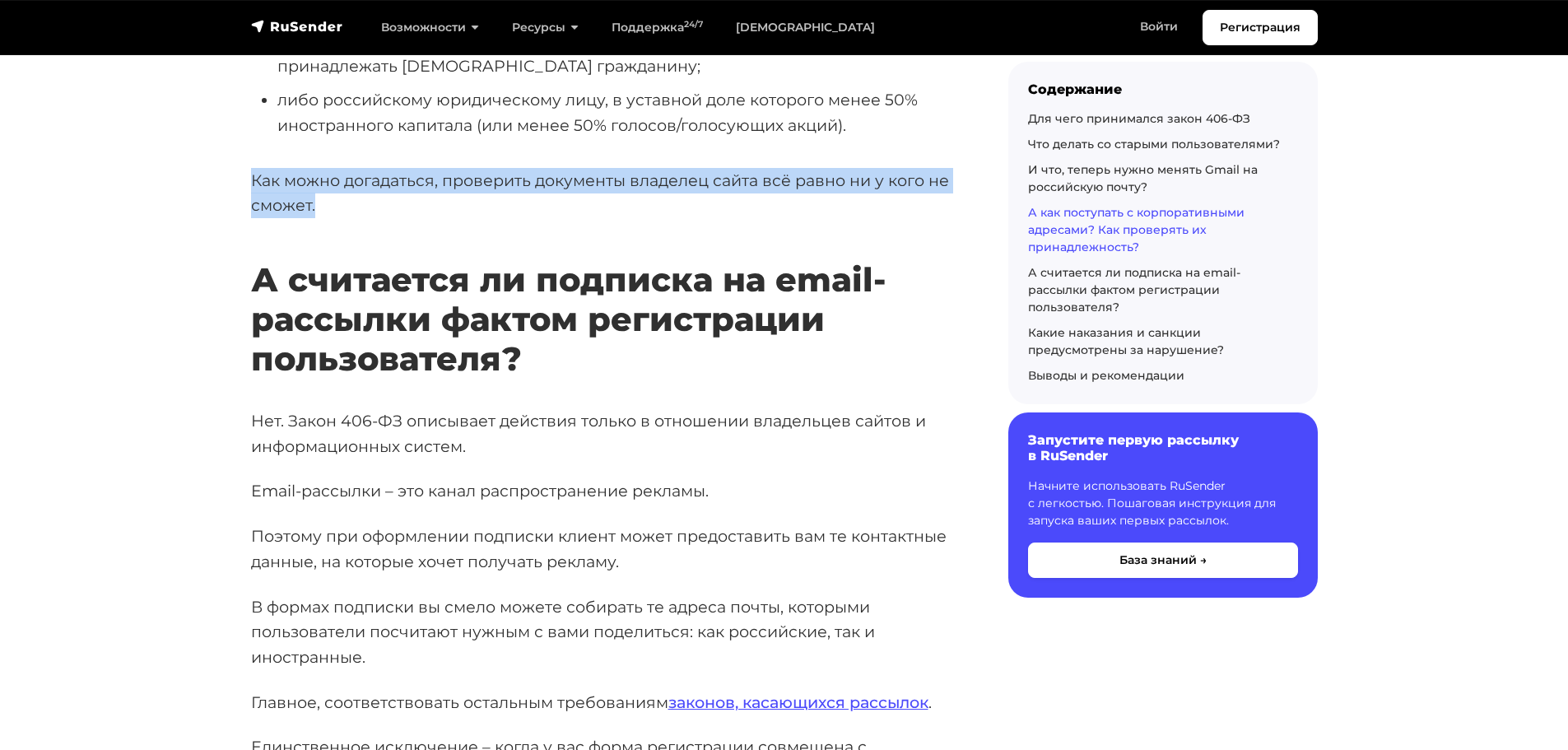
drag, startPoint x: 319, startPoint y: 221, endPoint x: 210, endPoint y: 196, distance: 111.8
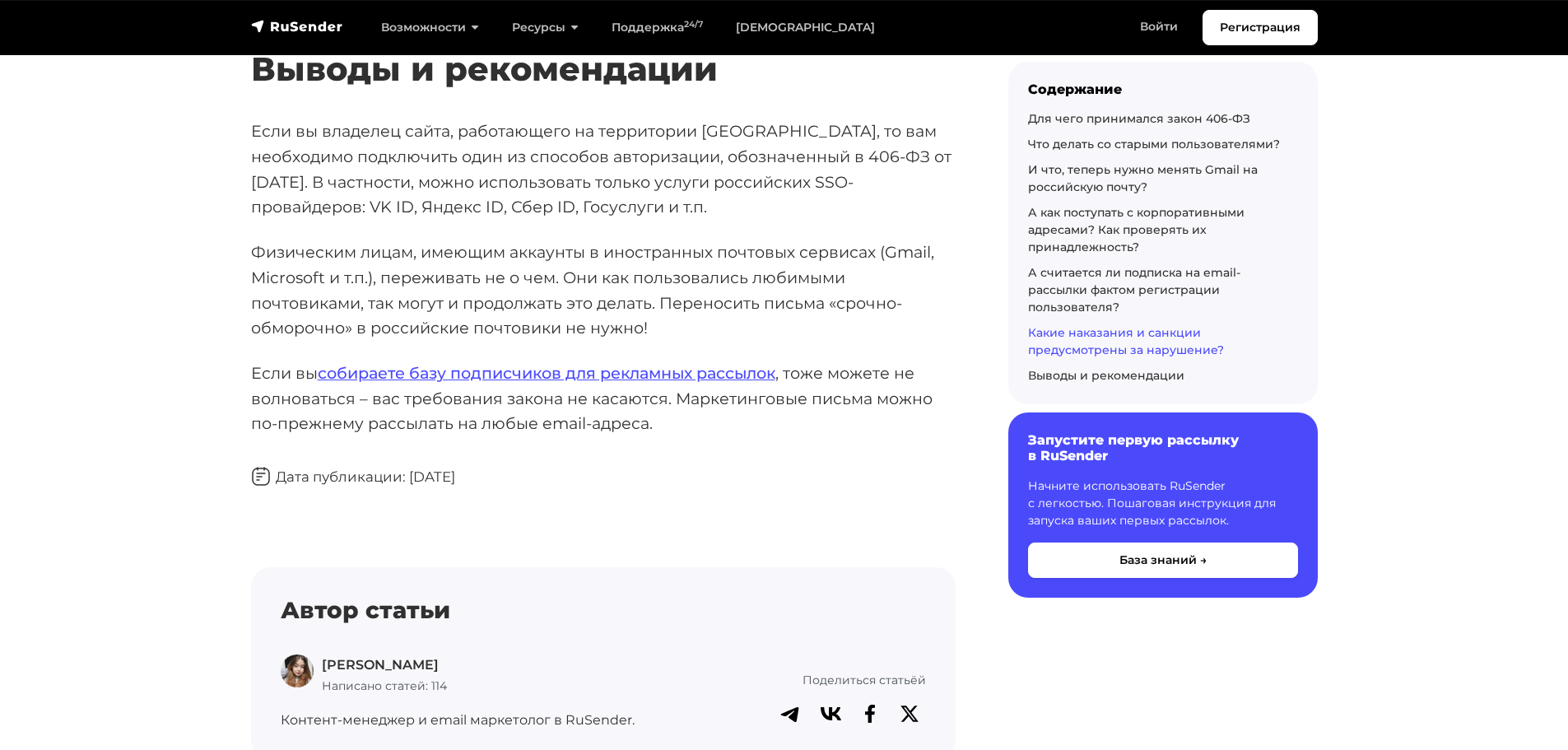
scroll to position [5434, 0]
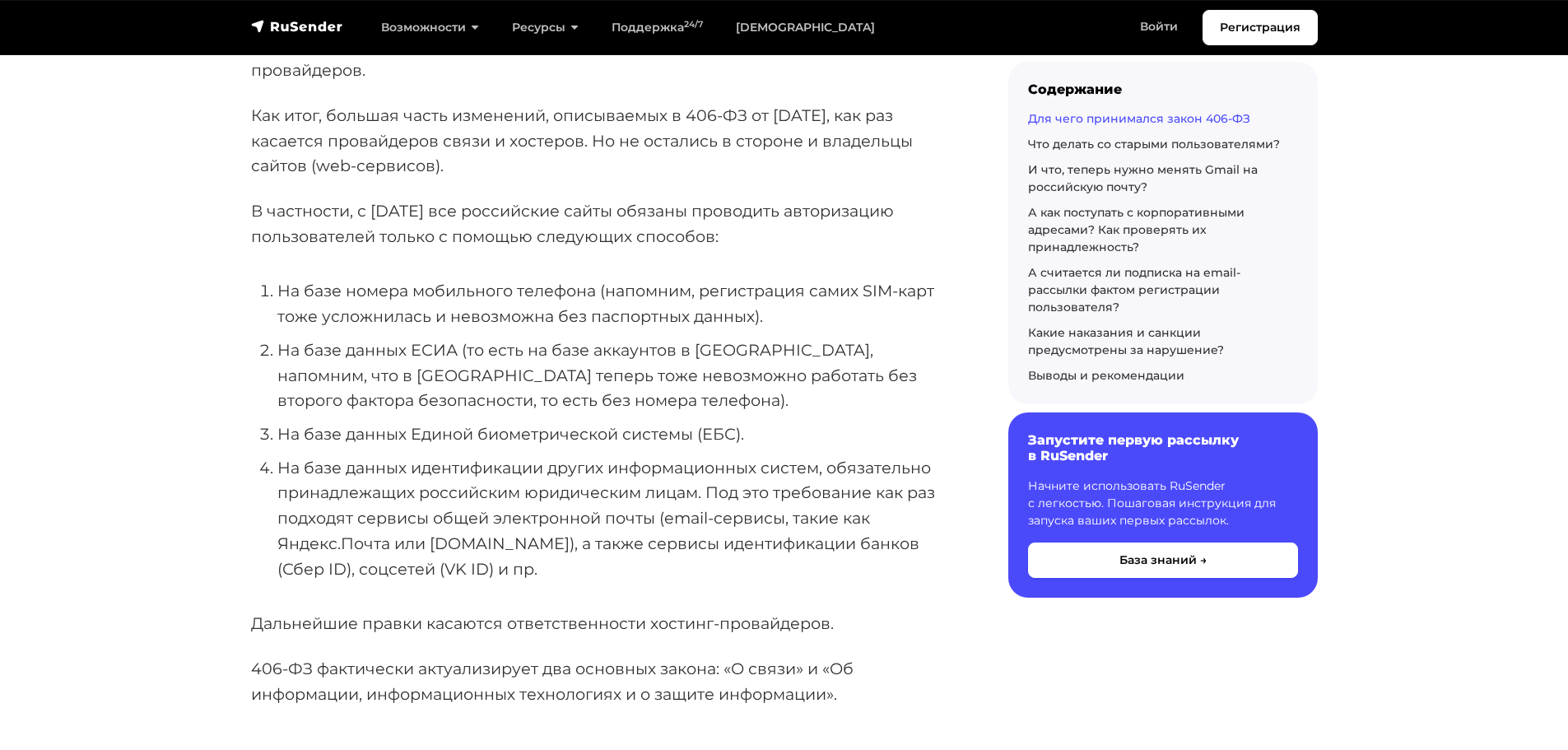
scroll to position [1646, 0]
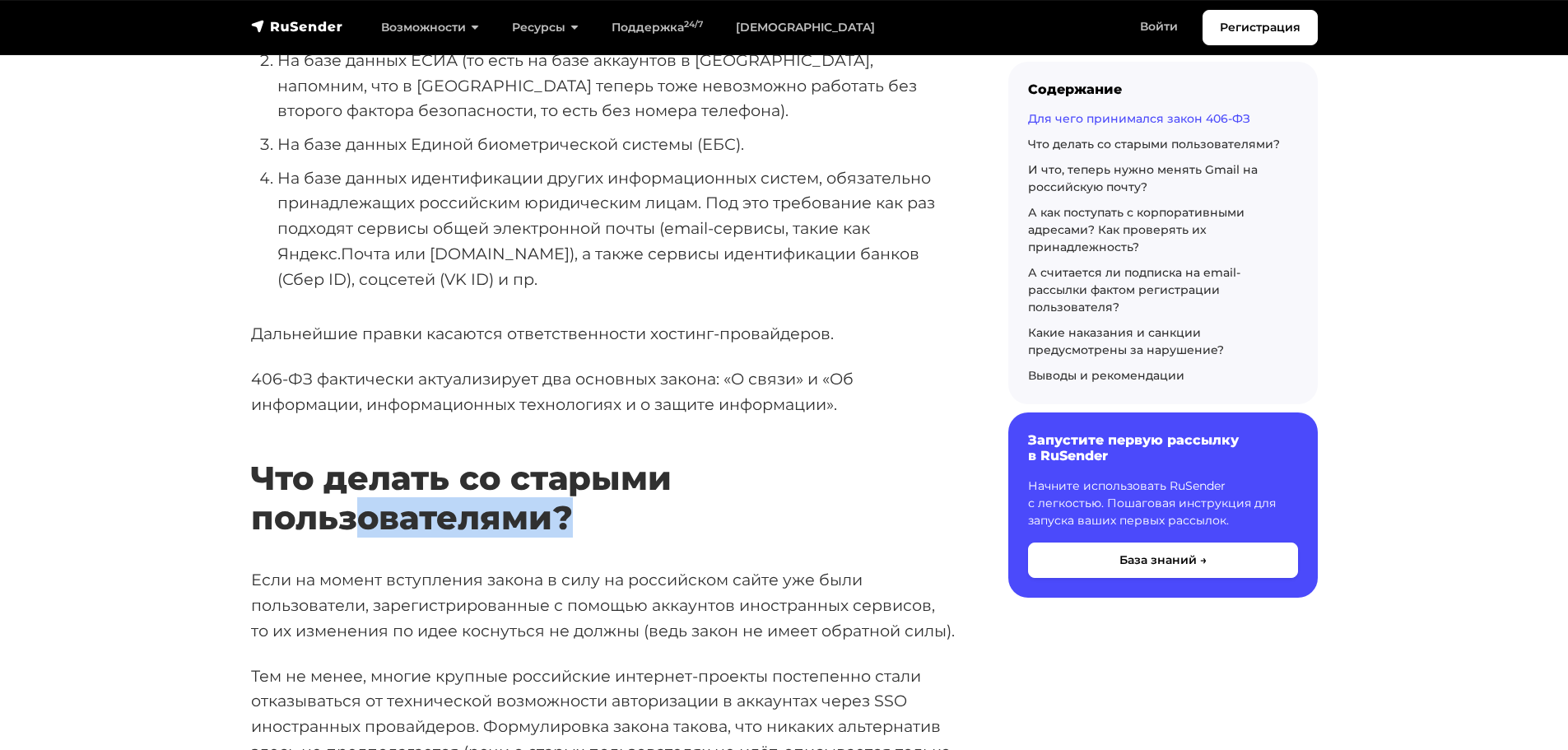
drag, startPoint x: 522, startPoint y: 527, endPoint x: 634, endPoint y: 528, distance: 112.0
click at [640, 529] on h2 "Что делать со старыми пользователями?" at bounding box center [603, 474] width 705 height 128
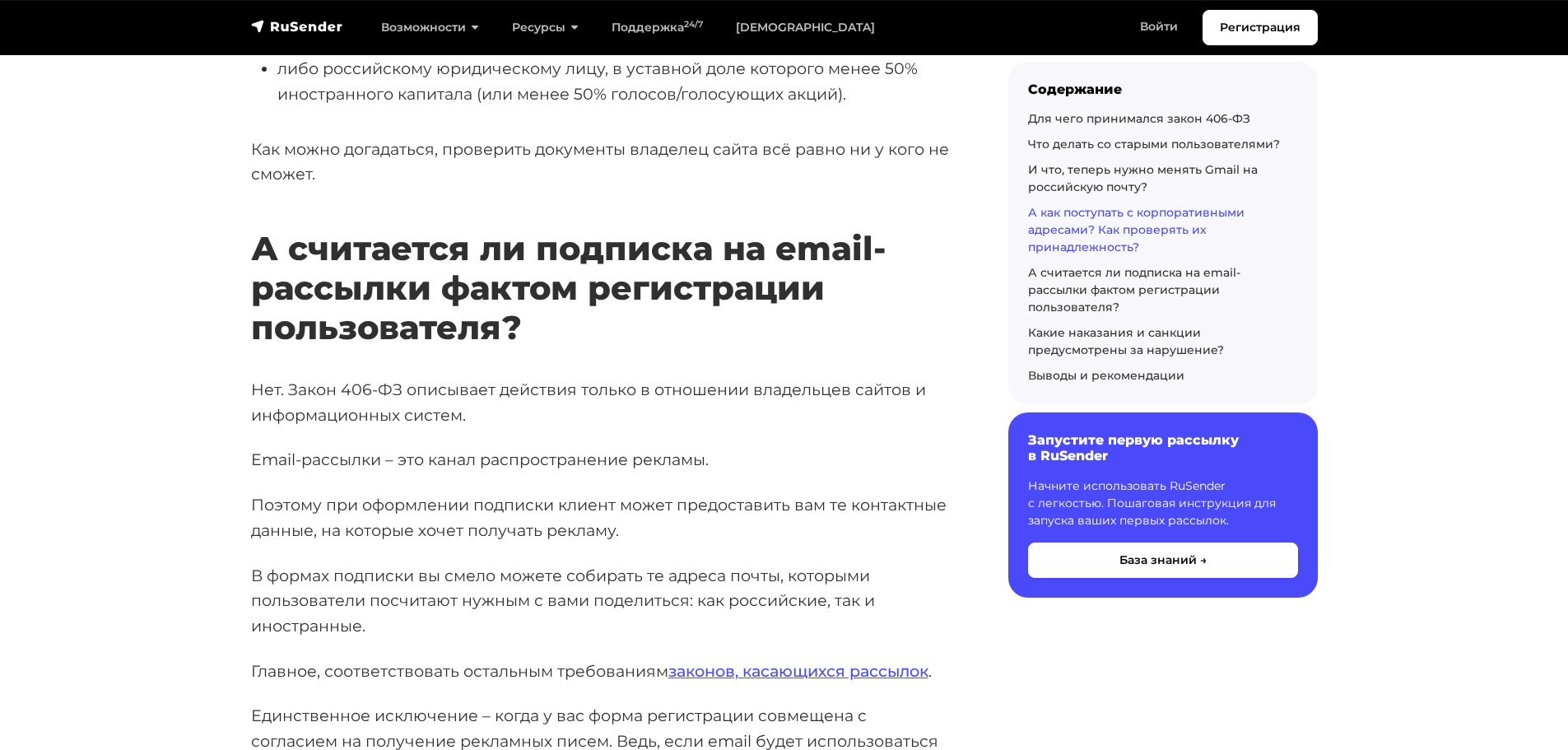
scroll to position [4199, 0]
